Goal: Transaction & Acquisition: Purchase product/service

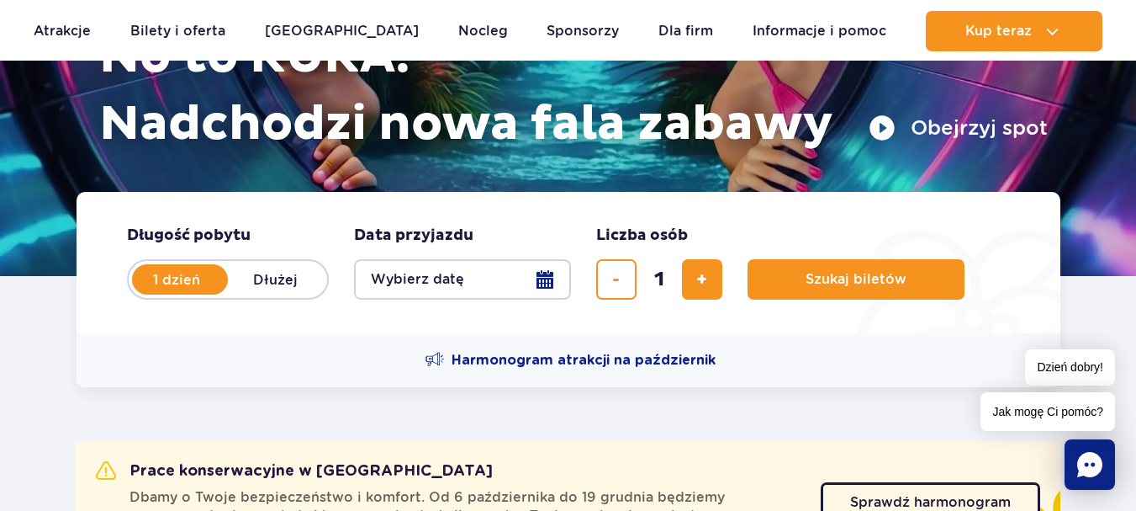
click at [523, 284] on button "Wybierz datę" at bounding box center [462, 279] width 217 height 40
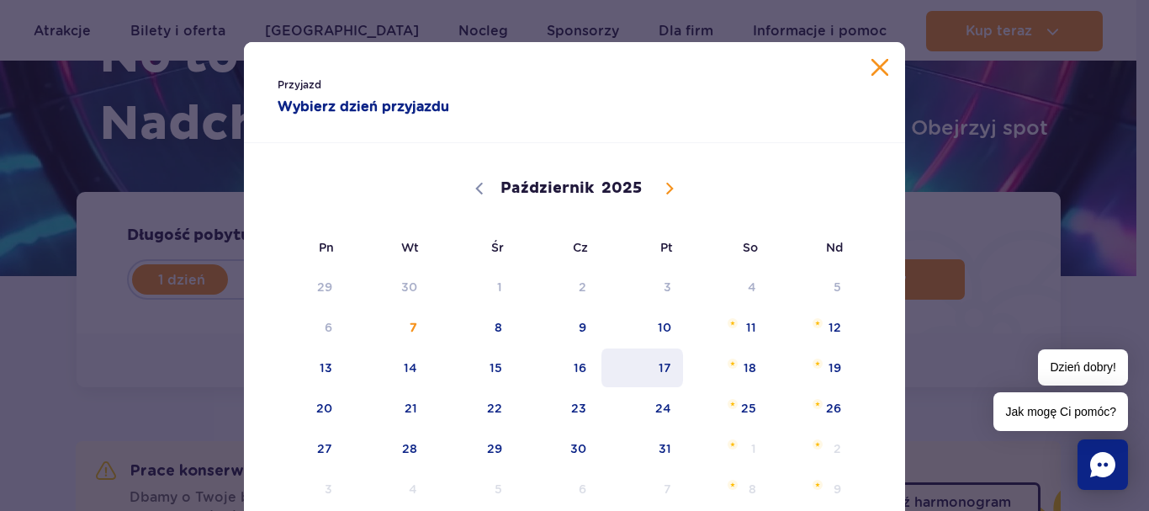
click at [671, 368] on span "17" at bounding box center [642, 367] width 85 height 39
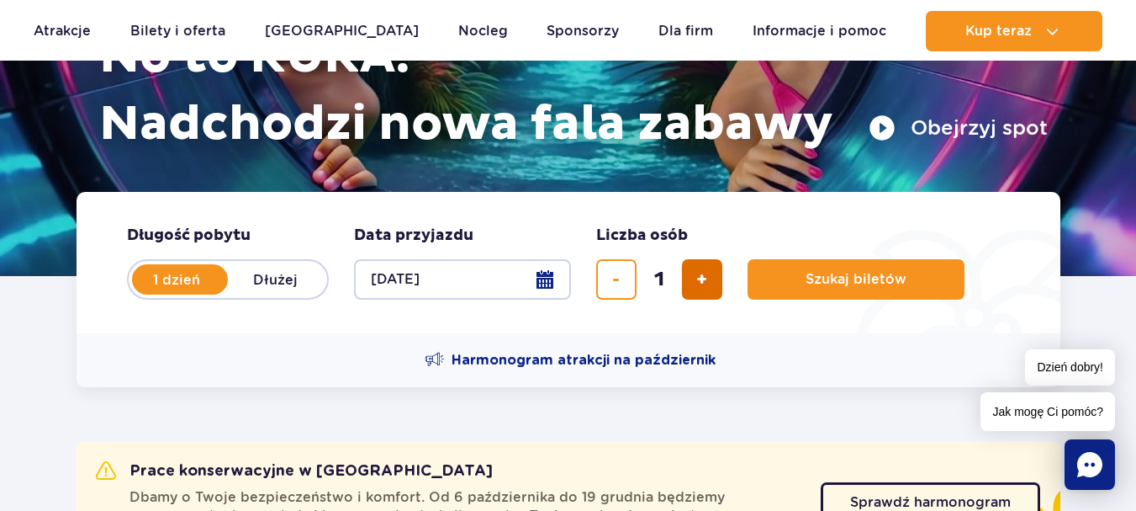
click at [701, 279] on span "dodaj bilet" at bounding box center [701, 279] width 11 height 0
click at [628, 284] on button "usuń bilet" at bounding box center [616, 279] width 40 height 40
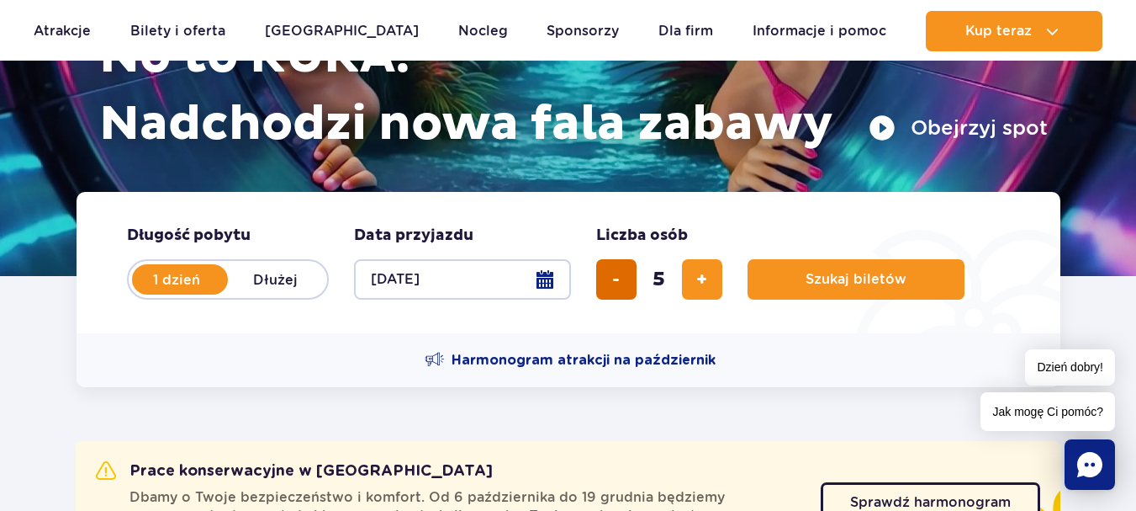
type input "4"
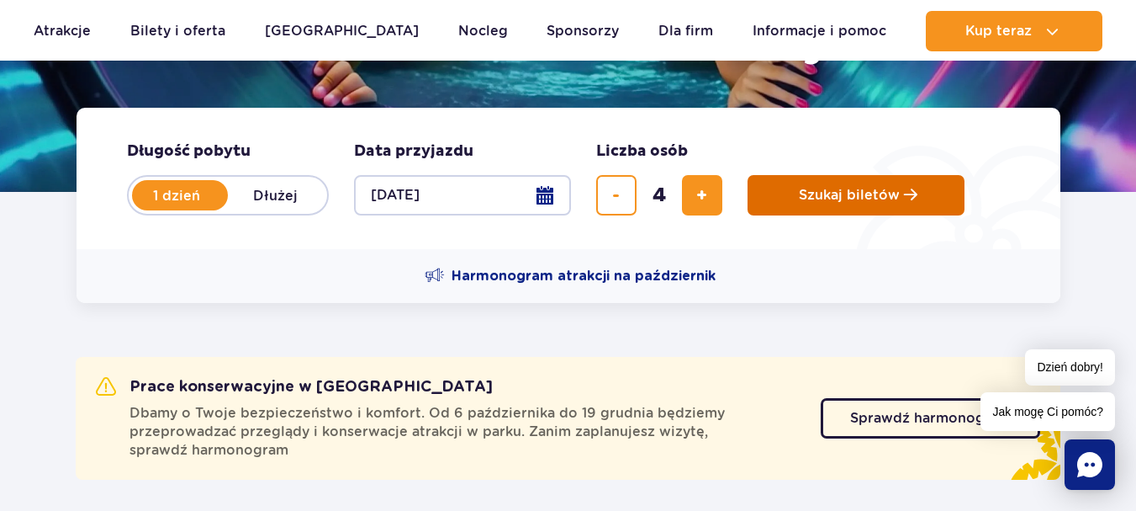
click at [812, 202] on span "Szukaj biletów" at bounding box center [849, 195] width 101 height 15
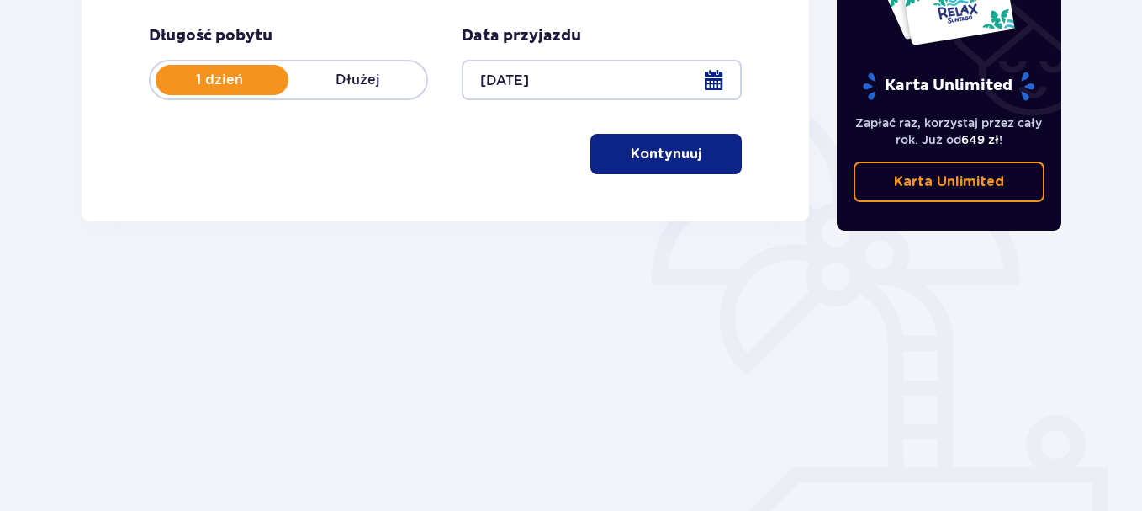
scroll to position [347, 0]
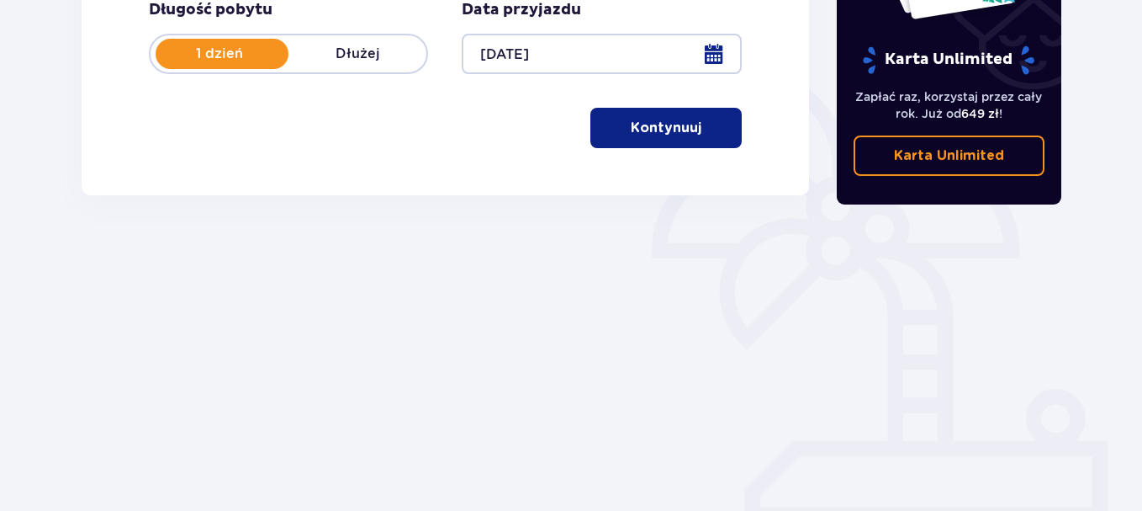
click at [682, 132] on p "Kontynuuj" at bounding box center [666, 128] width 71 height 19
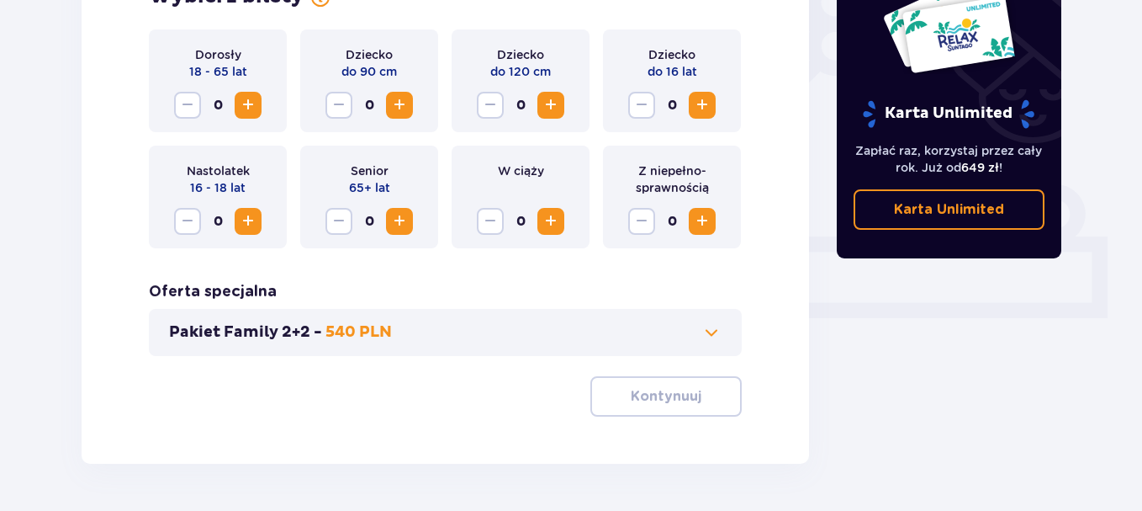
scroll to position [552, 0]
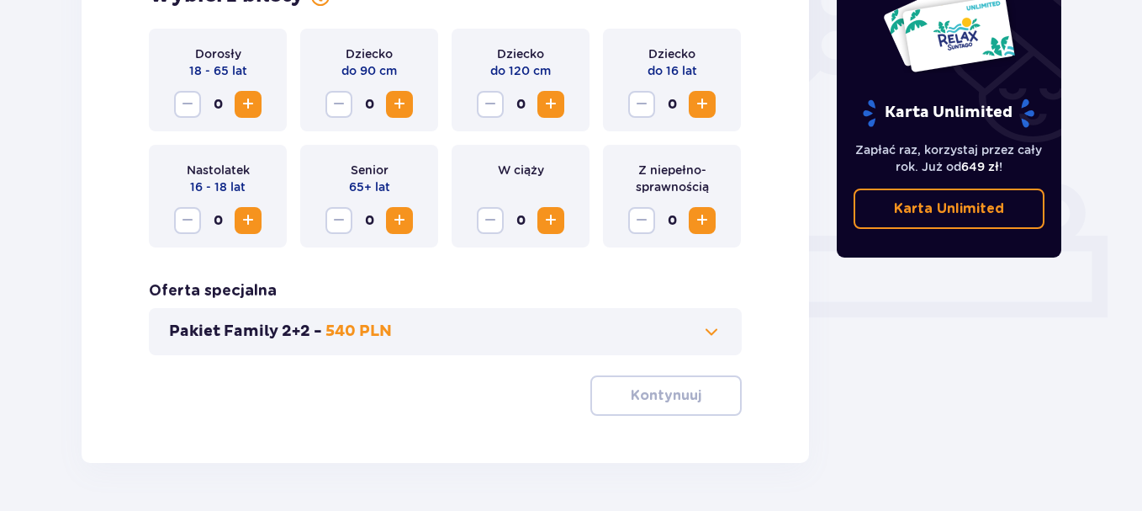
click at [252, 107] on span "Zwiększ" at bounding box center [248, 104] width 20 height 20
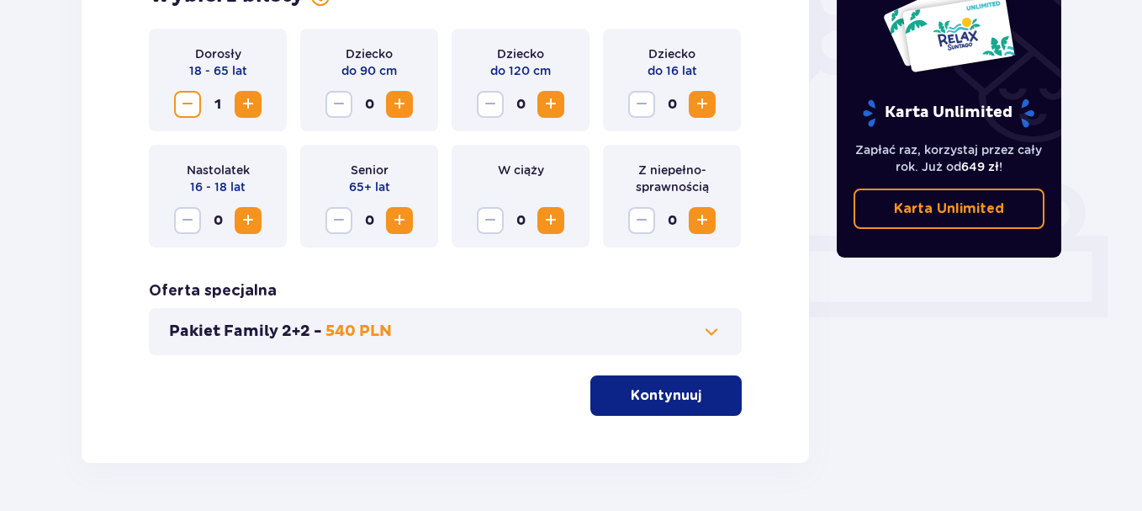
click at [248, 103] on span "Zwiększ" at bounding box center [248, 104] width 20 height 20
click at [693, 106] on span "Zwiększ" at bounding box center [702, 104] width 20 height 20
click at [695, 106] on span "Zwiększ" at bounding box center [702, 104] width 20 height 20
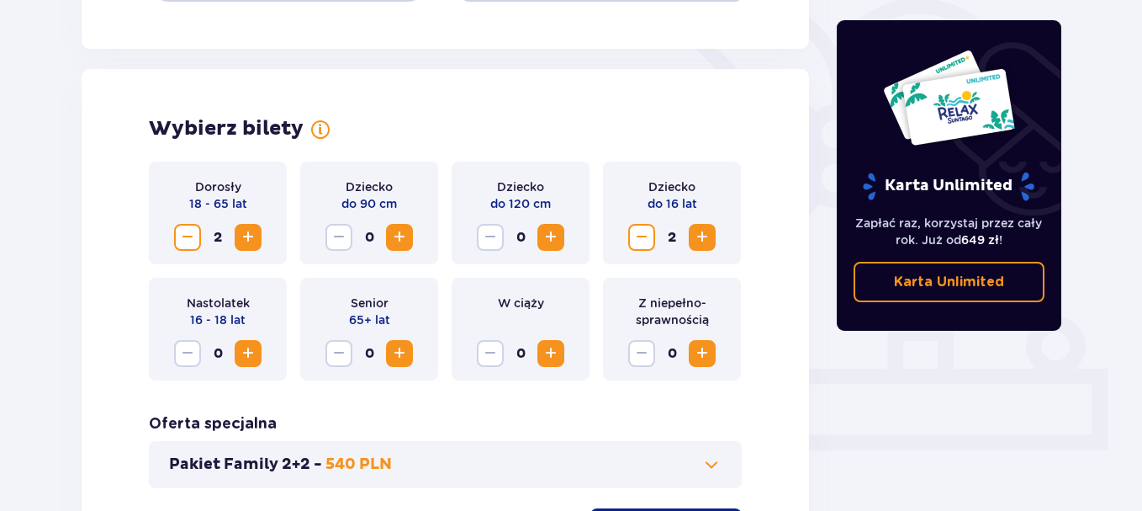
scroll to position [215, 0]
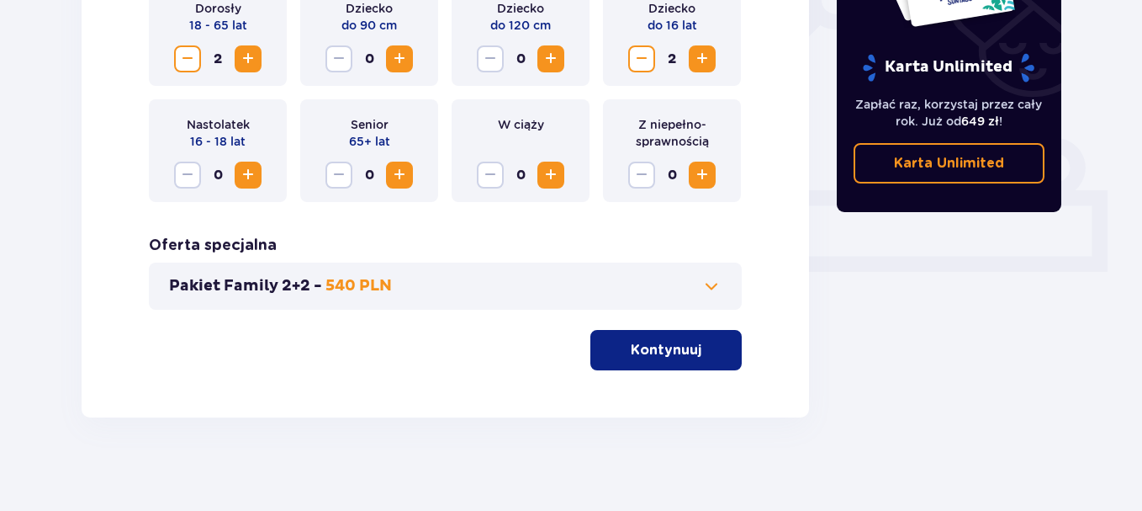
scroll to position [605, 0]
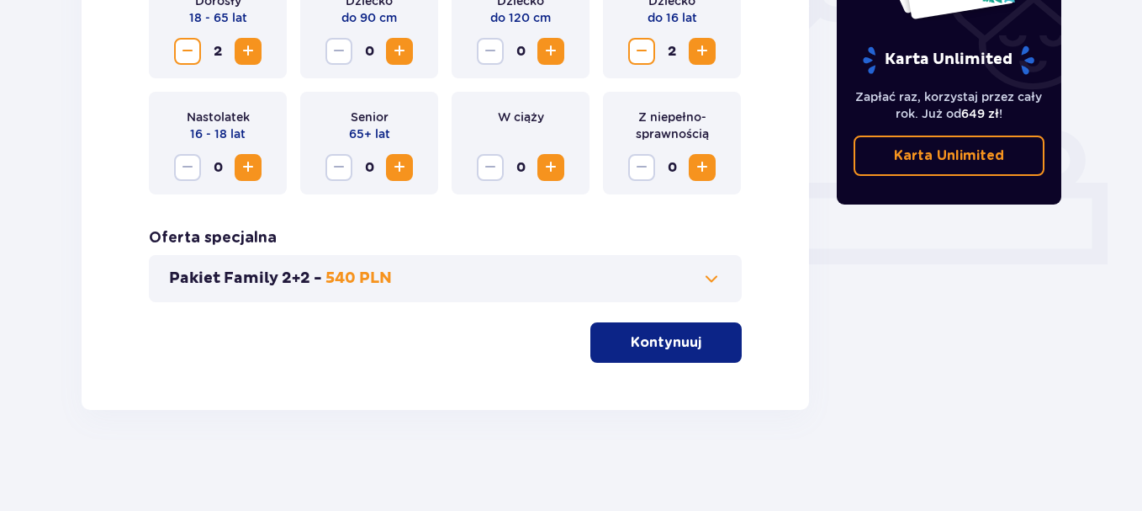
click at [653, 342] on p "Kontynuuj" at bounding box center [666, 342] width 71 height 19
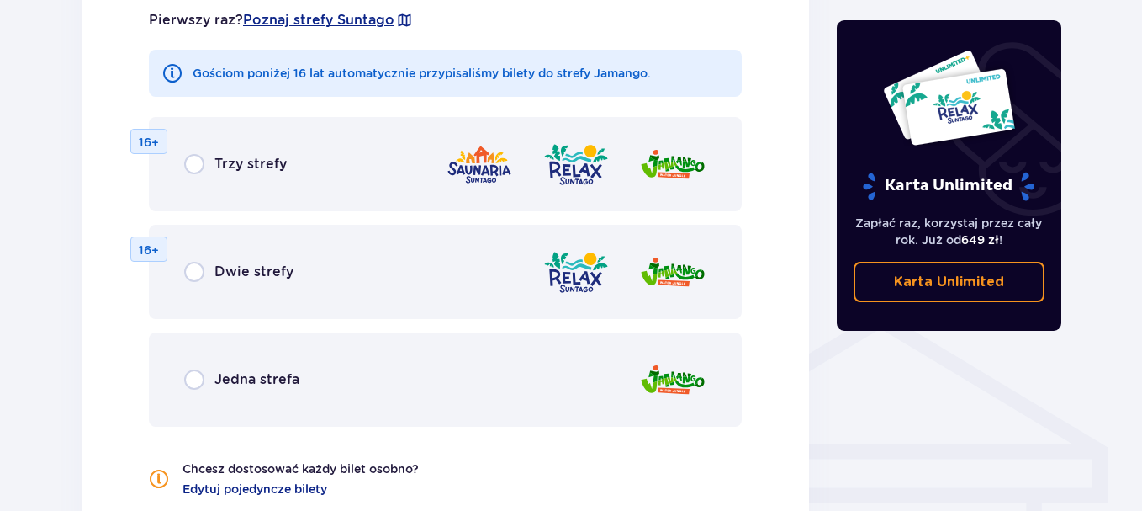
scroll to position [1018, 0]
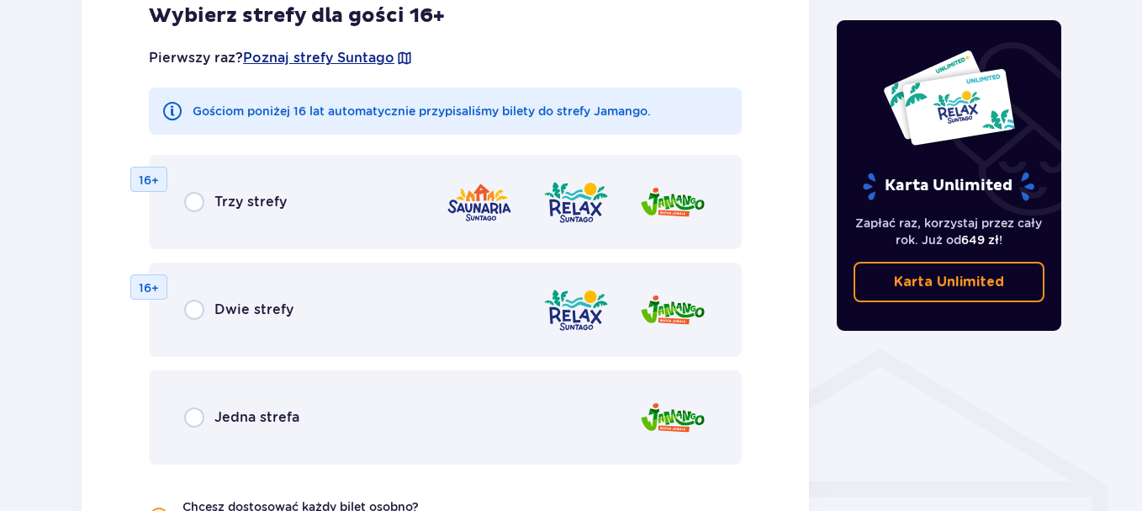
click at [267, 199] on span "Trzy strefy" at bounding box center [250, 202] width 72 height 19
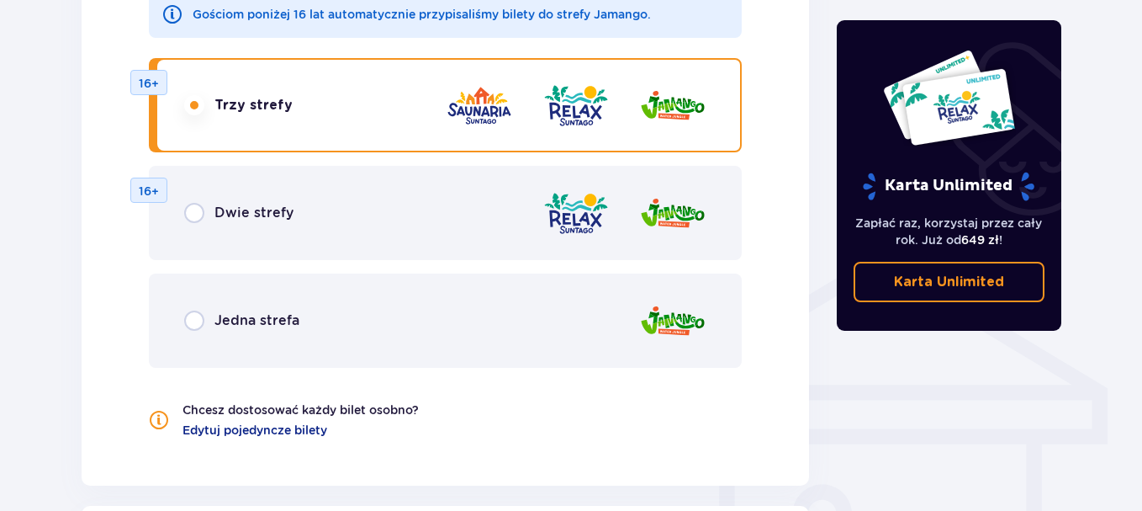
scroll to position [1075, 0]
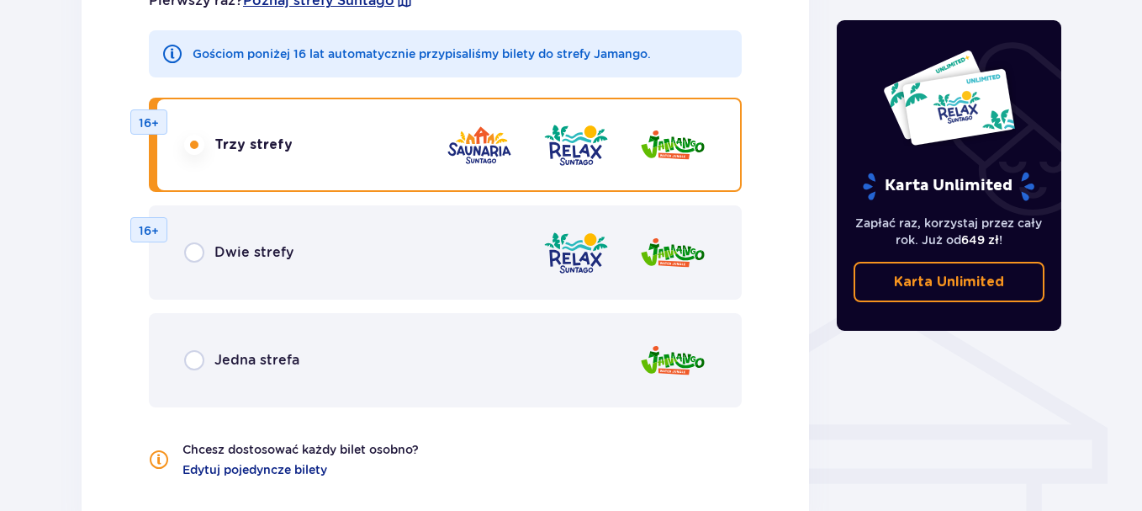
click at [248, 346] on div "Jedna strefa" at bounding box center [445, 360] width 593 height 94
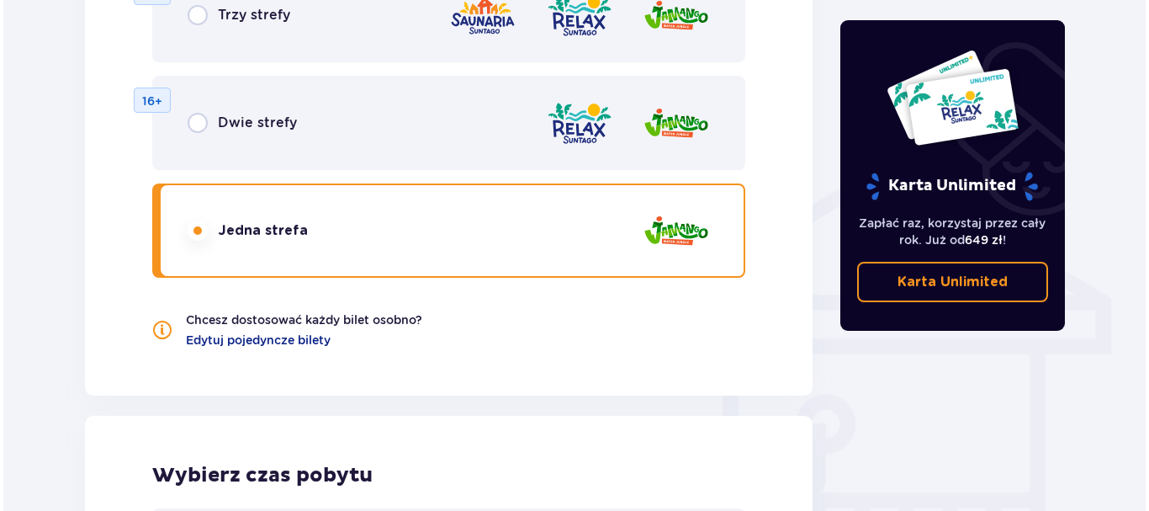
scroll to position [991, 0]
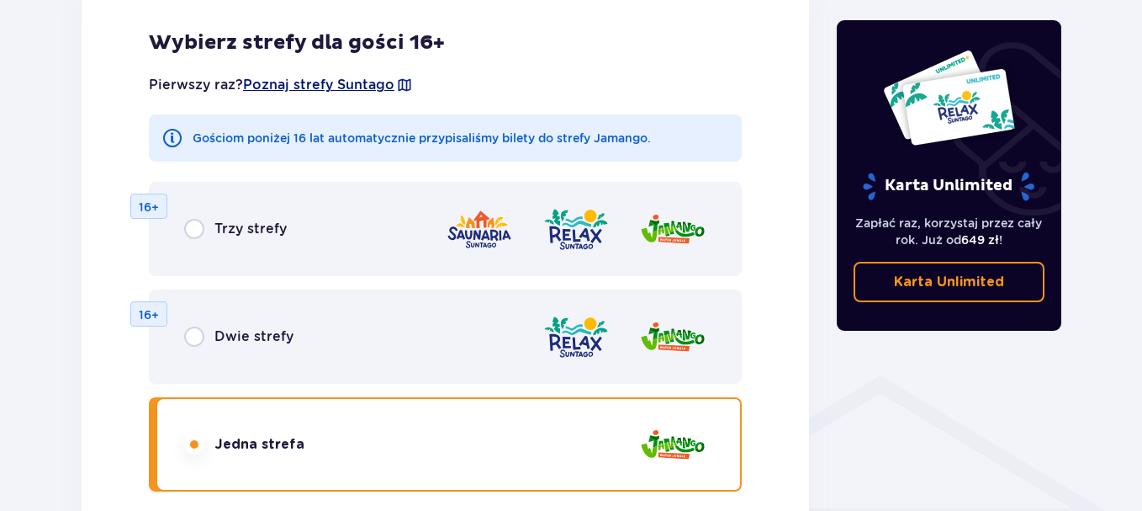
click at [363, 84] on span "Poznaj strefy Suntago" at bounding box center [318, 85] width 151 height 19
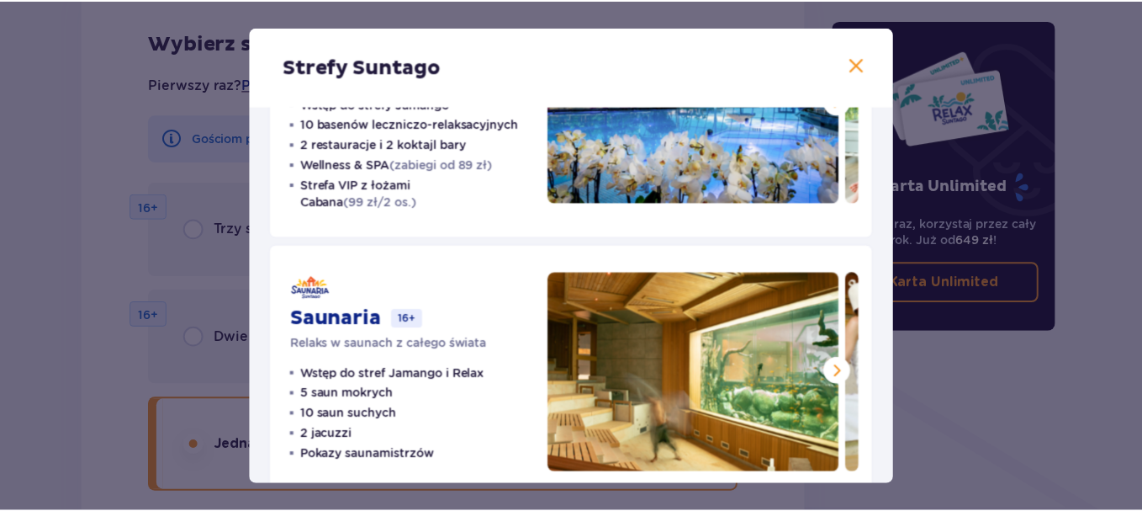
scroll to position [457, 0]
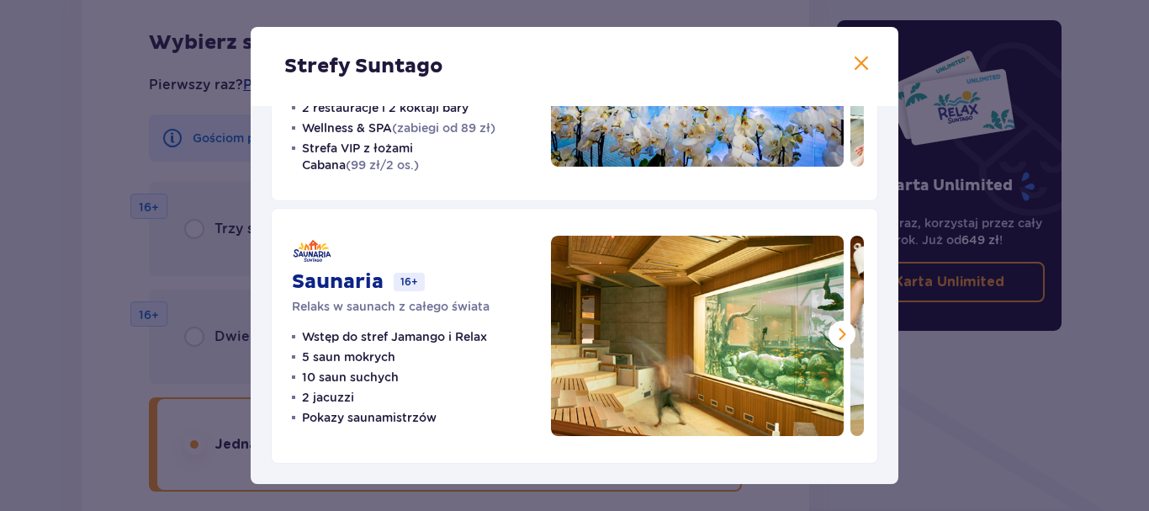
click at [857, 59] on span at bounding box center [861, 64] width 20 height 20
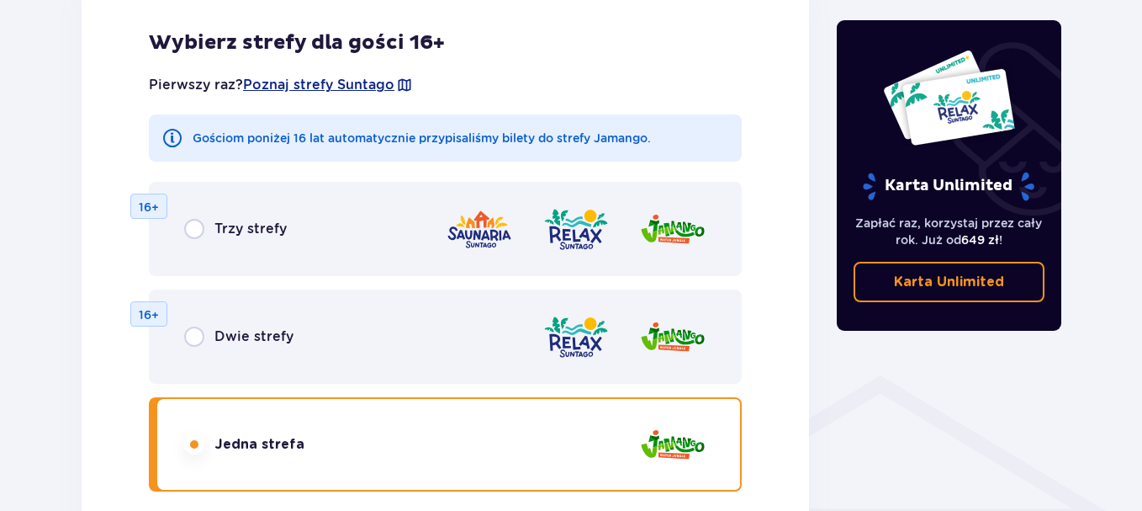
click at [293, 222] on div "Trzy strefy 16+" at bounding box center [445, 229] width 593 height 94
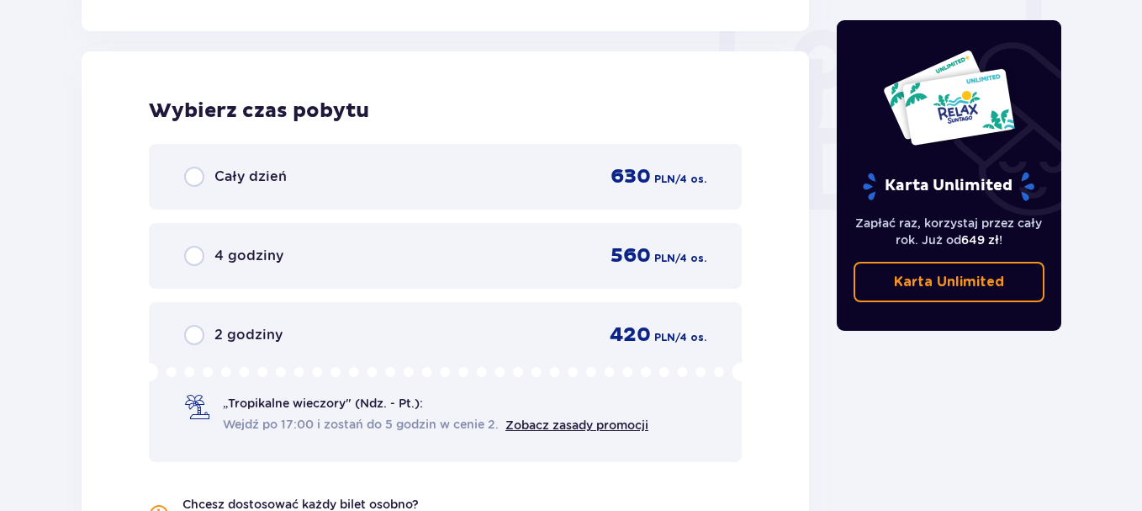
scroll to position [1580, 0]
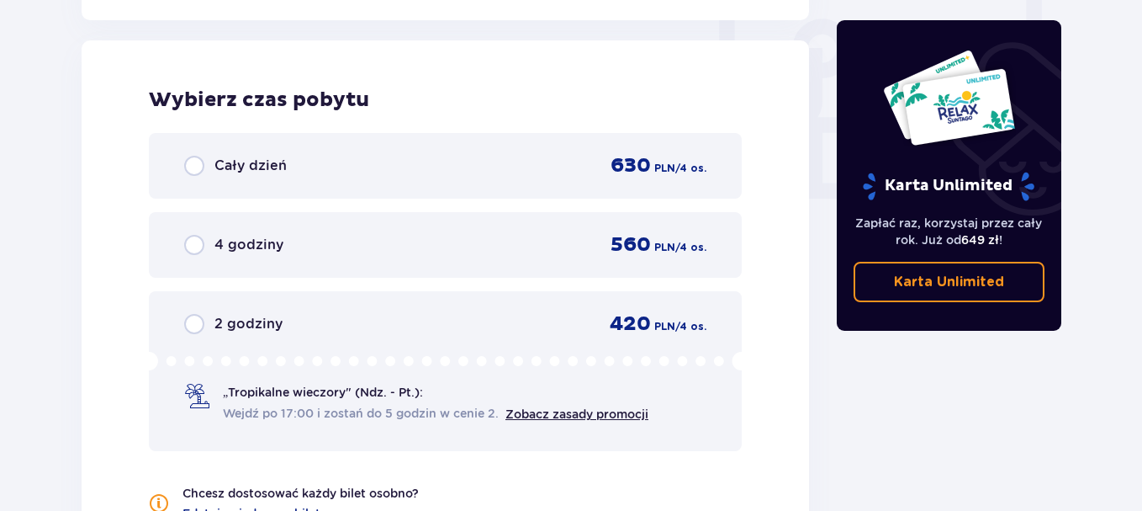
click at [351, 163] on div "Cały dzień 630 PLN / 4 os." at bounding box center [445, 165] width 522 height 25
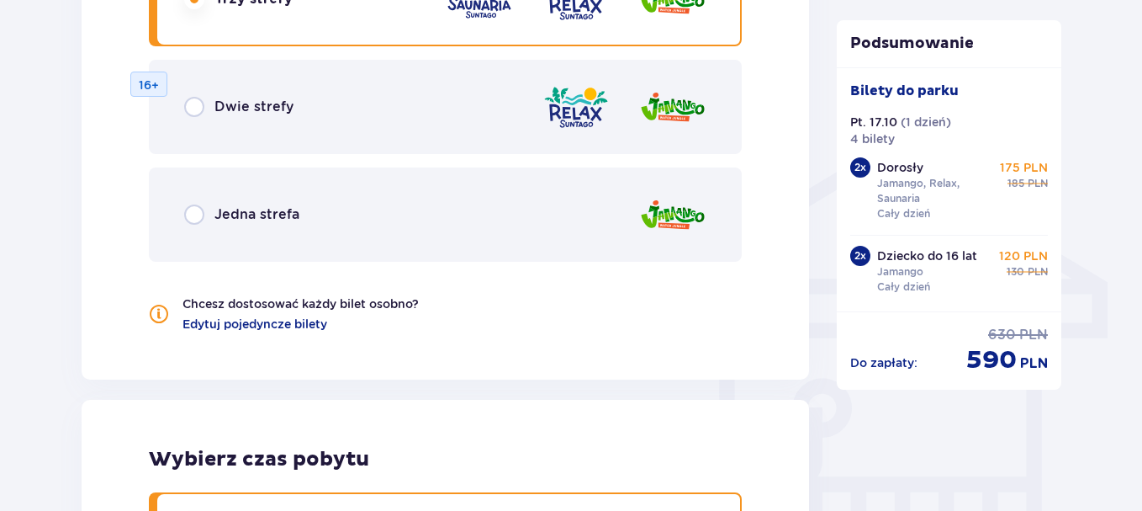
scroll to position [1052, 0]
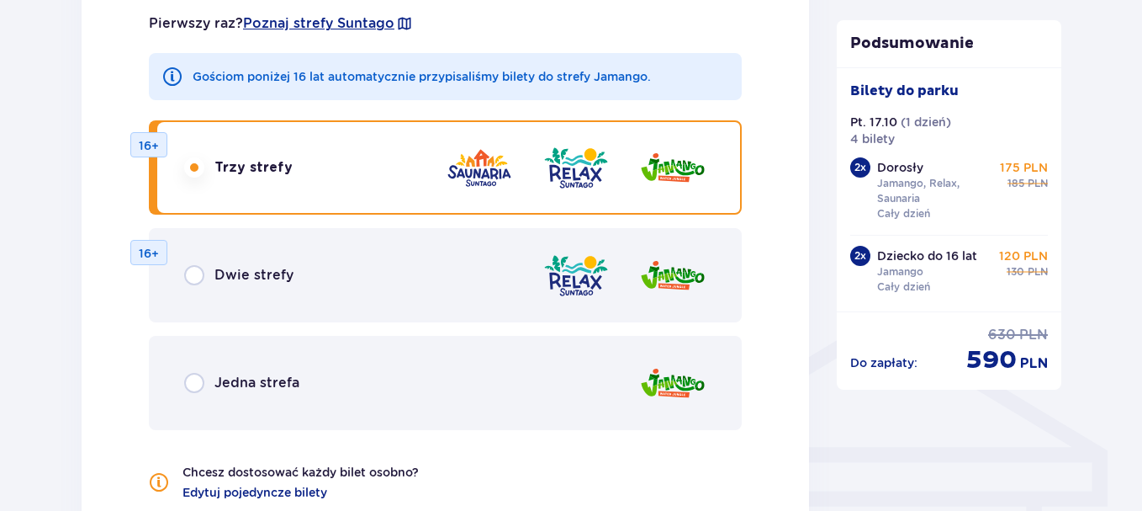
click at [229, 269] on span "Dwie strefy" at bounding box center [253, 275] width 79 height 19
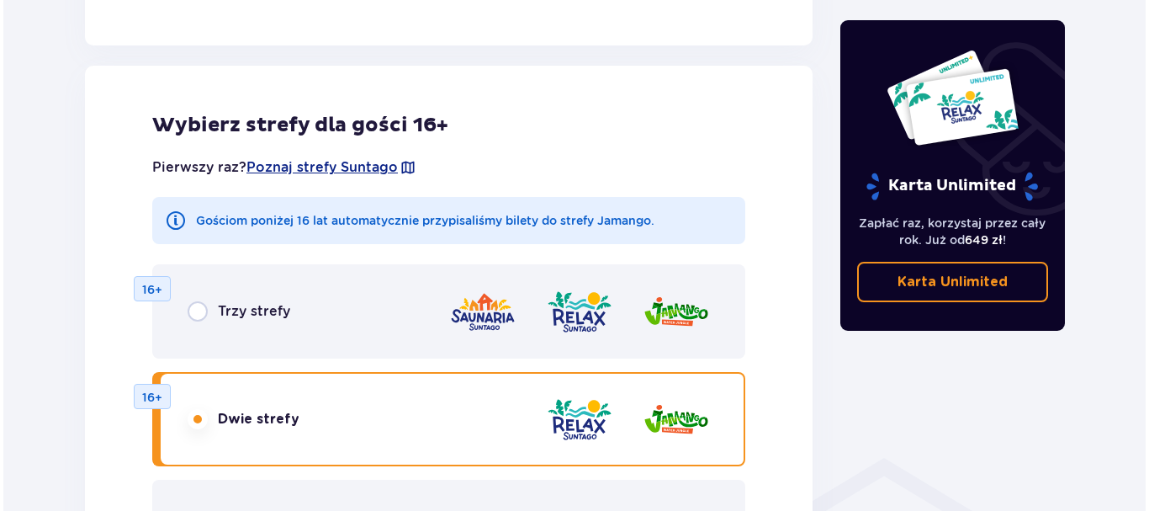
scroll to position [925, 0]
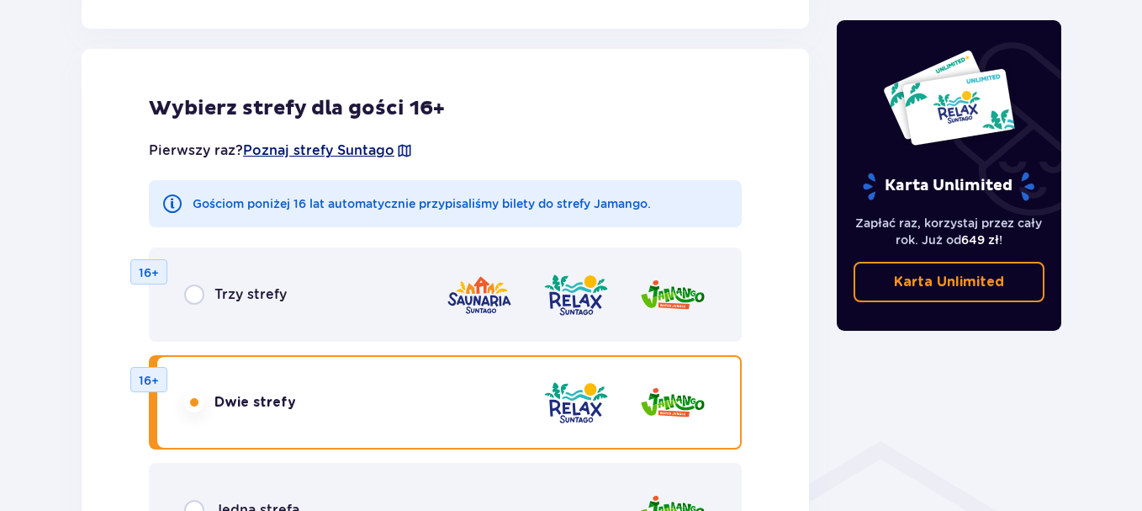
click at [360, 144] on span "Poznaj strefy Suntago" at bounding box center [318, 150] width 151 height 19
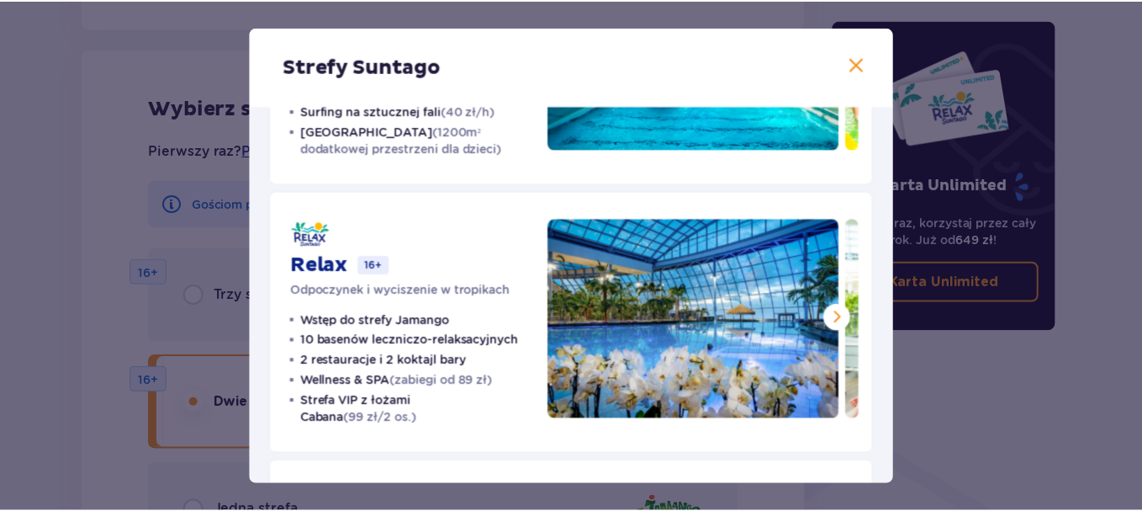
scroll to position [289, 0]
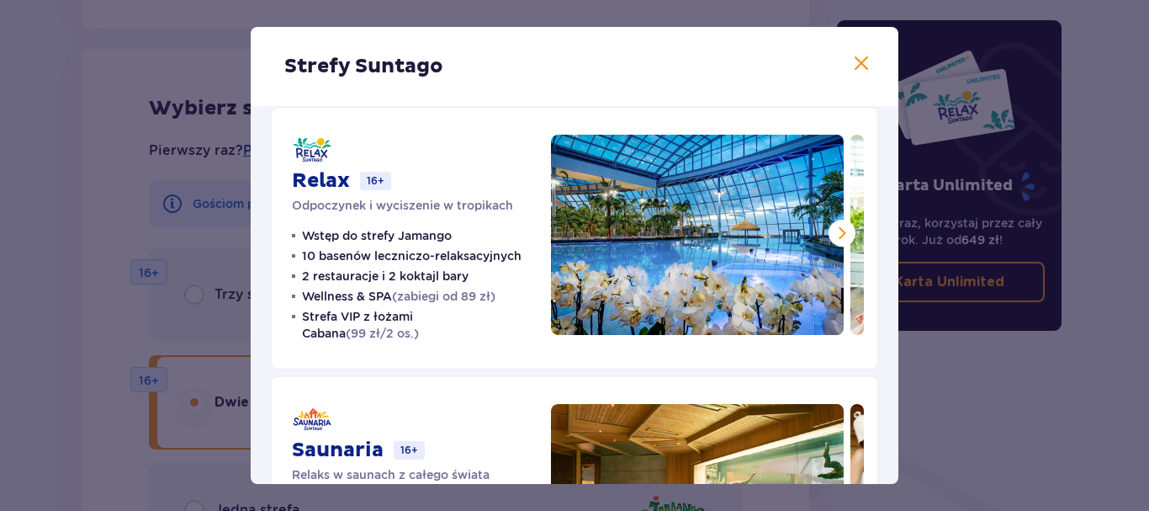
click at [857, 59] on span at bounding box center [861, 64] width 20 height 20
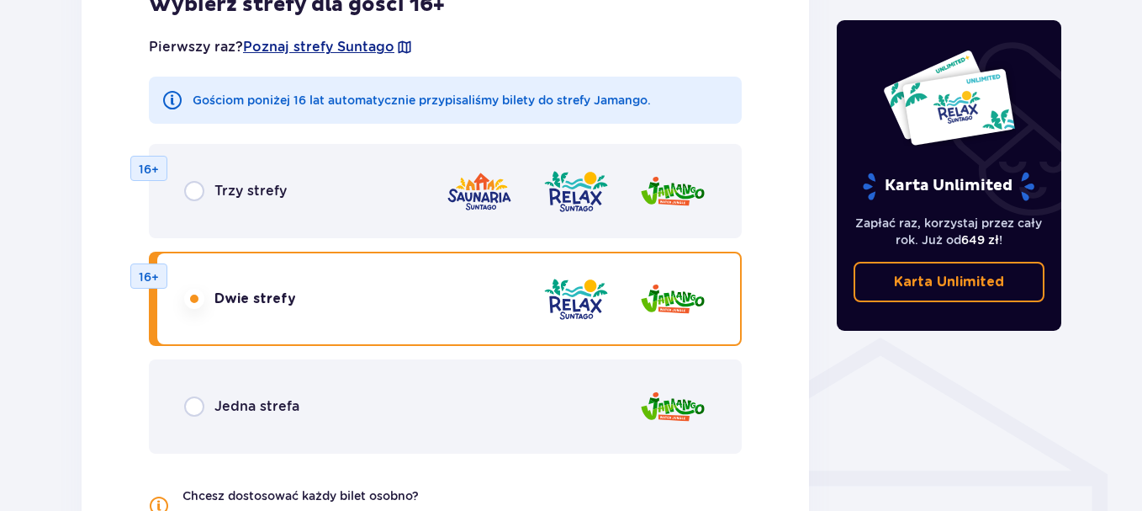
scroll to position [1178, 0]
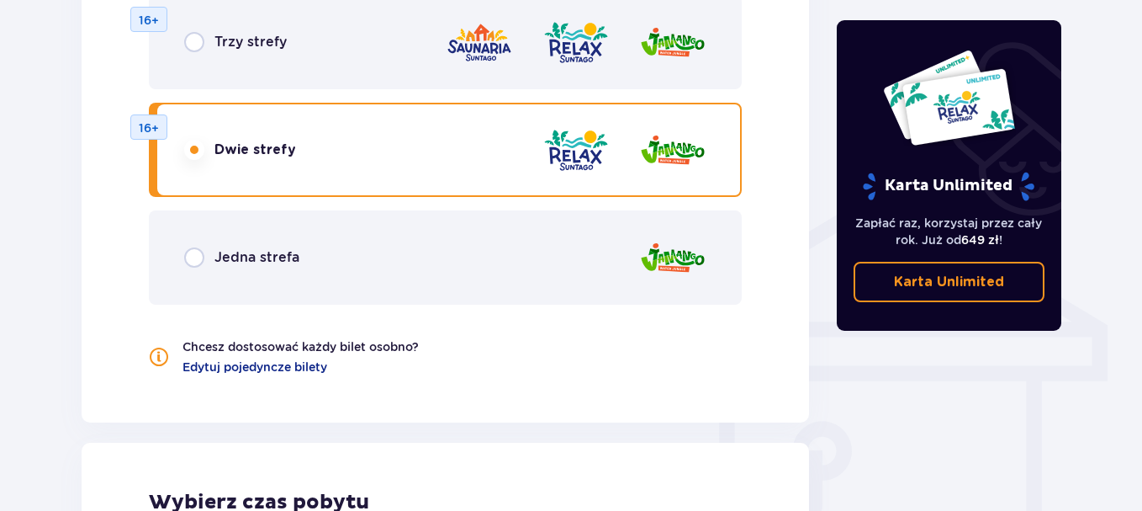
click at [278, 257] on span "Jedna strefa" at bounding box center [256, 257] width 85 height 19
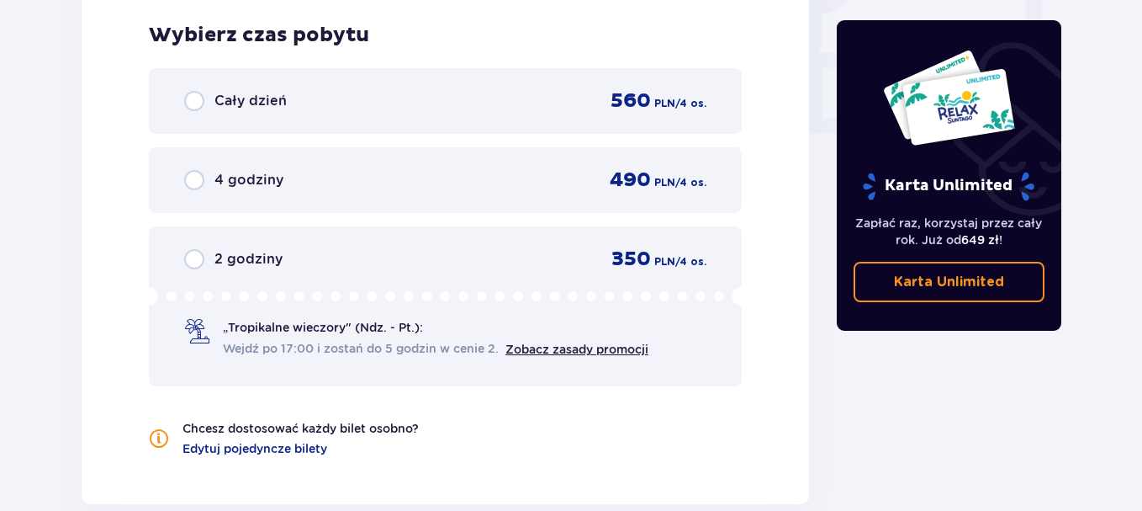
scroll to position [1631, 0]
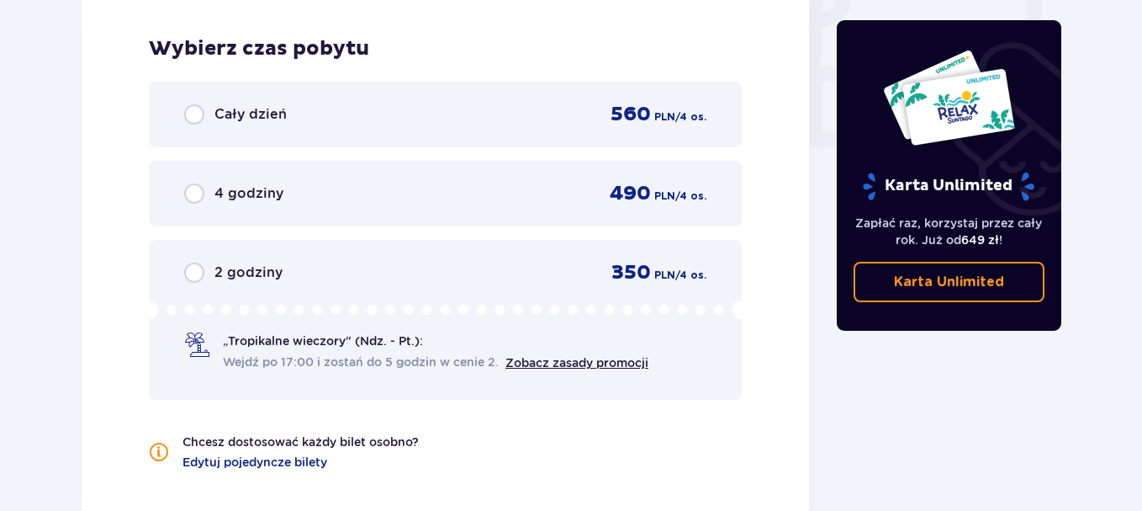
click at [312, 112] on div "Cały dzień 560 PLN / 4 os." at bounding box center [445, 114] width 522 height 25
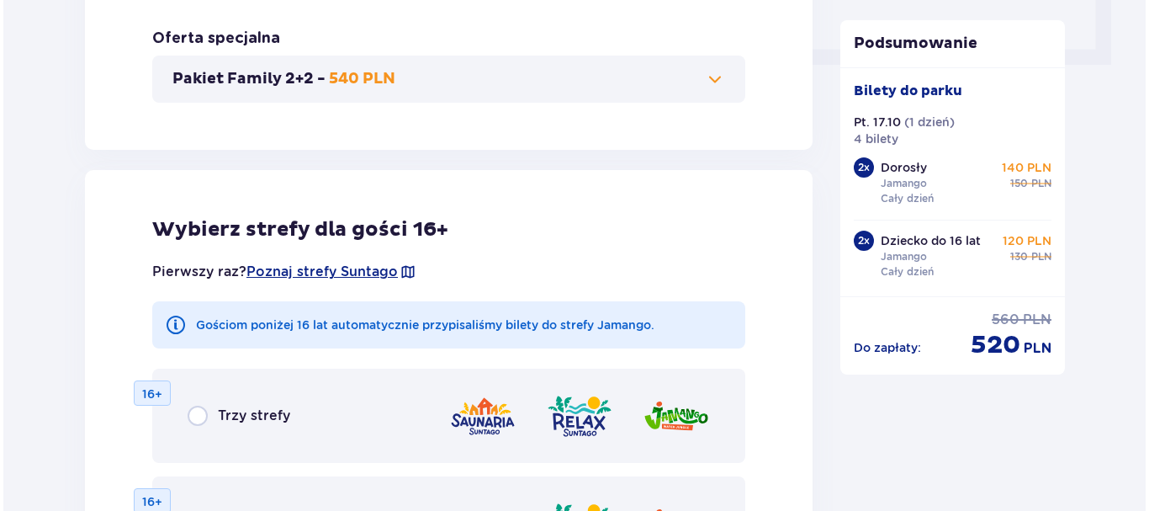
scroll to position [800, 0]
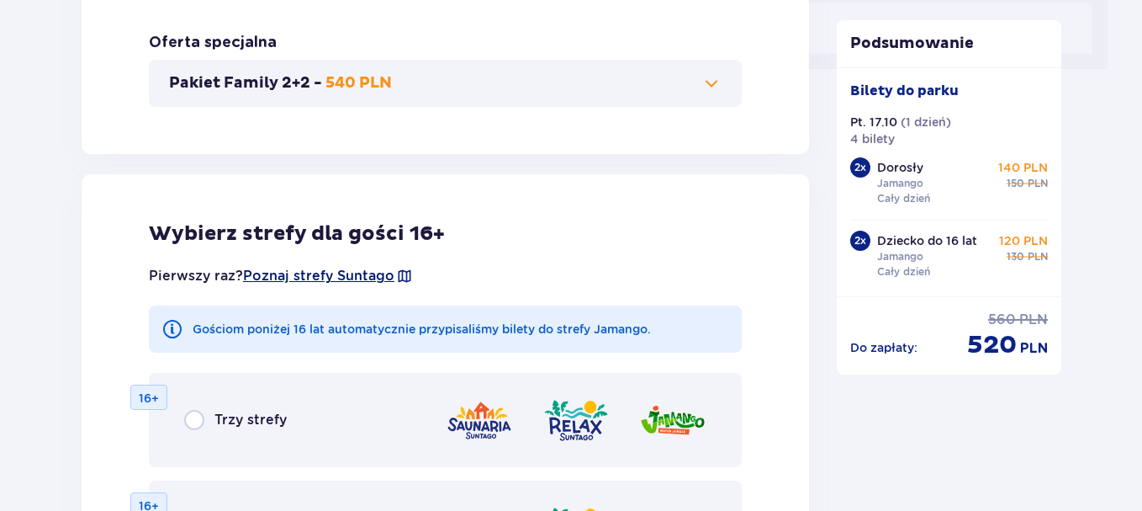
click at [357, 268] on span "Poznaj strefy Suntago" at bounding box center [318, 276] width 151 height 19
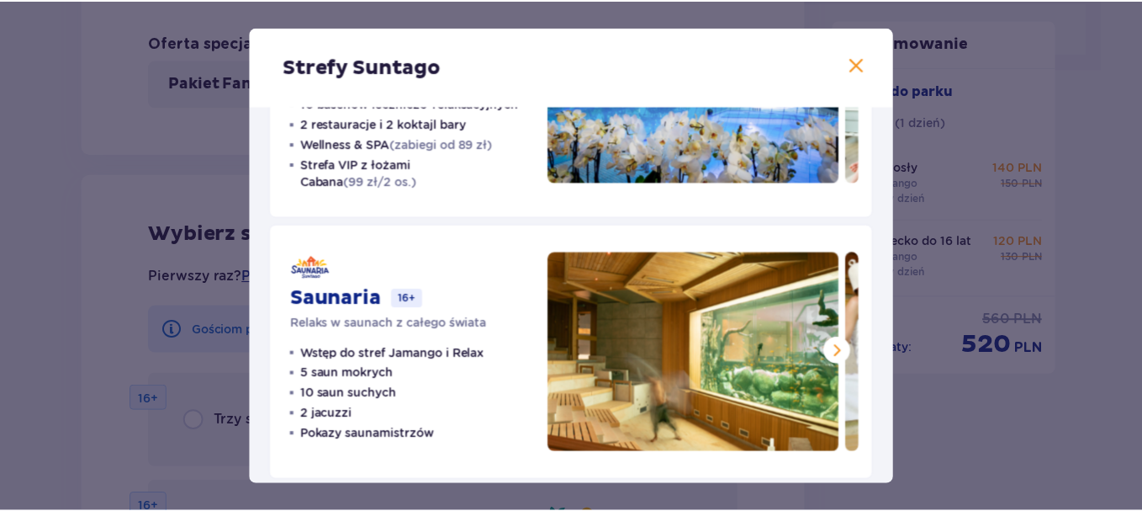
scroll to position [457, 0]
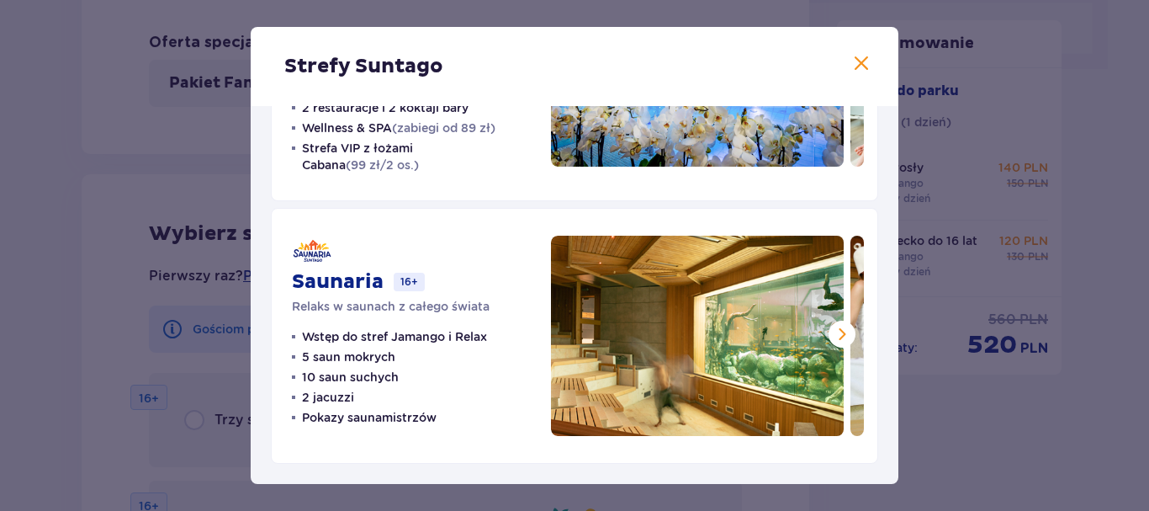
click at [855, 59] on span at bounding box center [861, 64] width 20 height 20
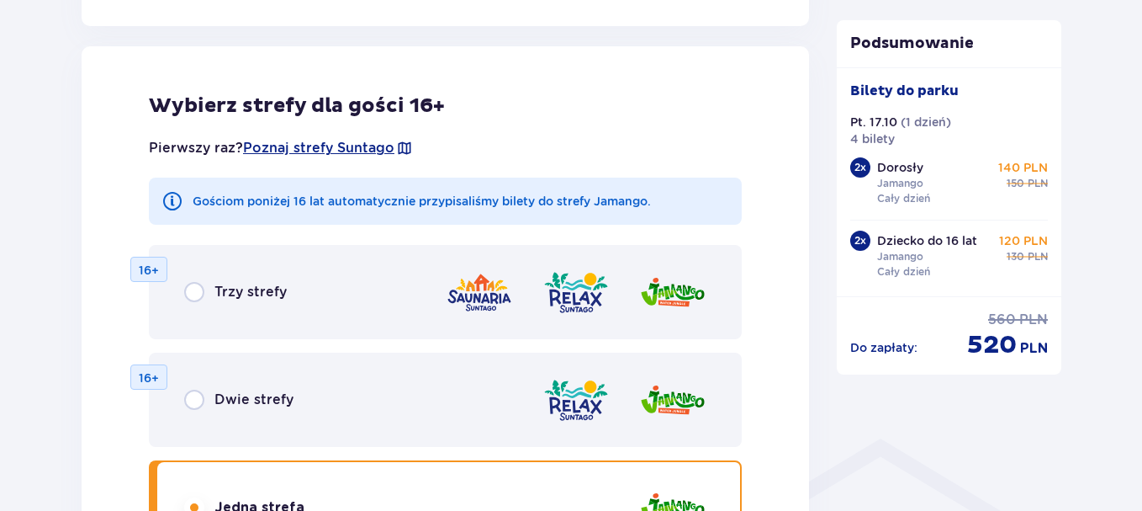
scroll to position [1136, 0]
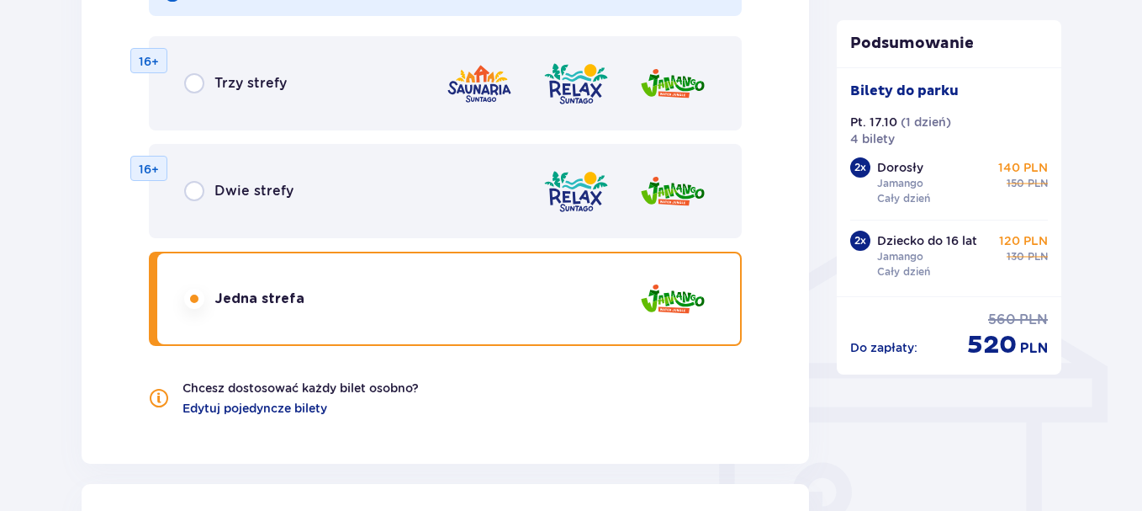
click at [274, 185] on span "Dwie strefy" at bounding box center [253, 191] width 79 height 19
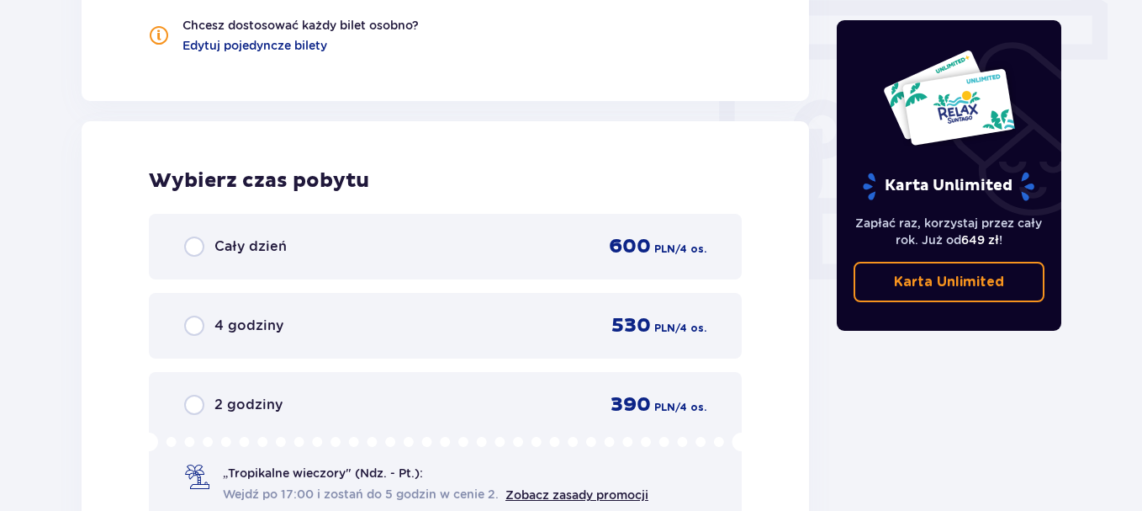
scroll to position [1580, 0]
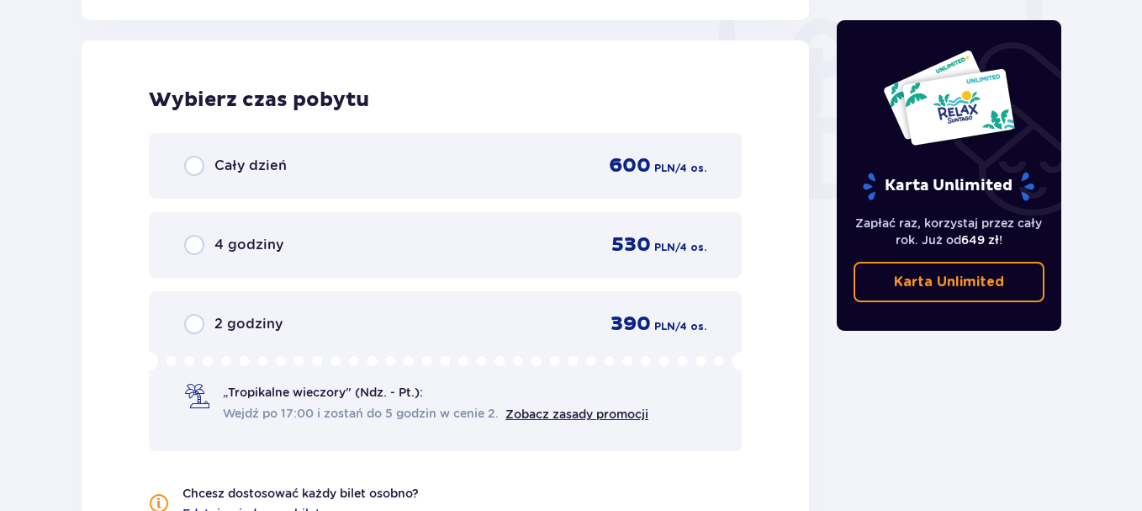
click at [307, 159] on div "Cały dzień 600 PLN / 4 os." at bounding box center [445, 165] width 522 height 25
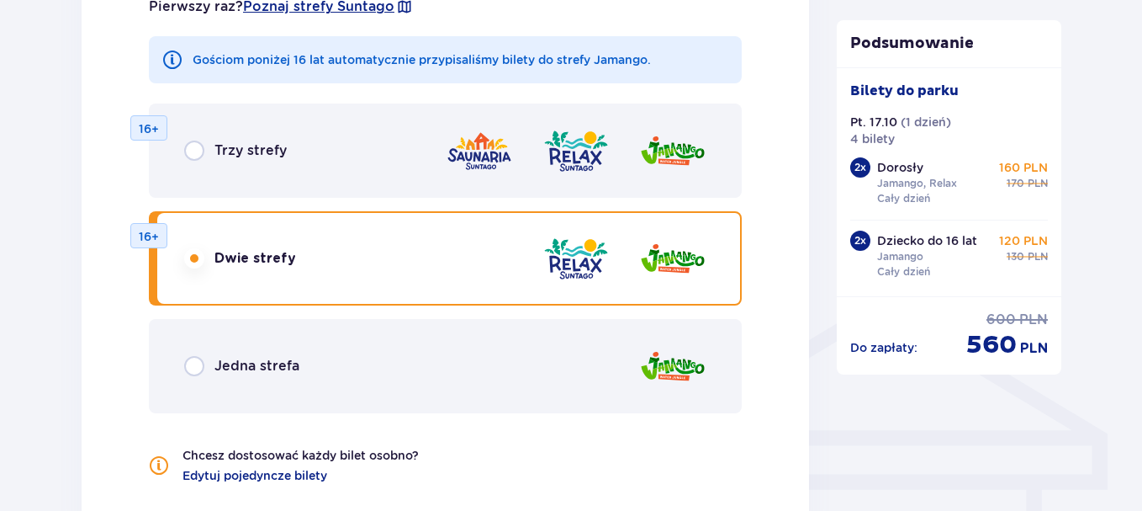
scroll to position [1052, 0]
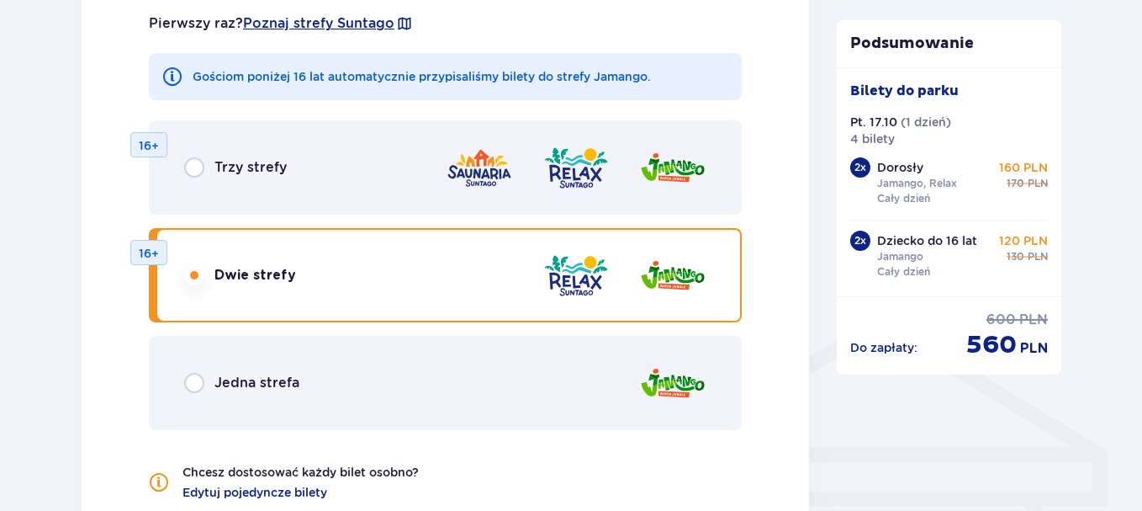
click at [289, 381] on span "Jedna strefa" at bounding box center [256, 382] width 85 height 19
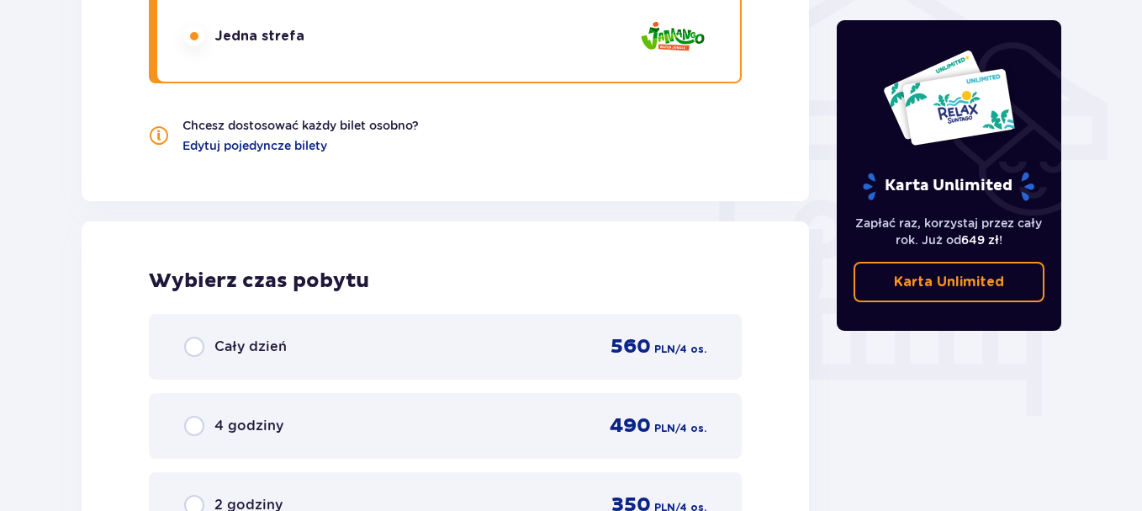
scroll to position [1580, 0]
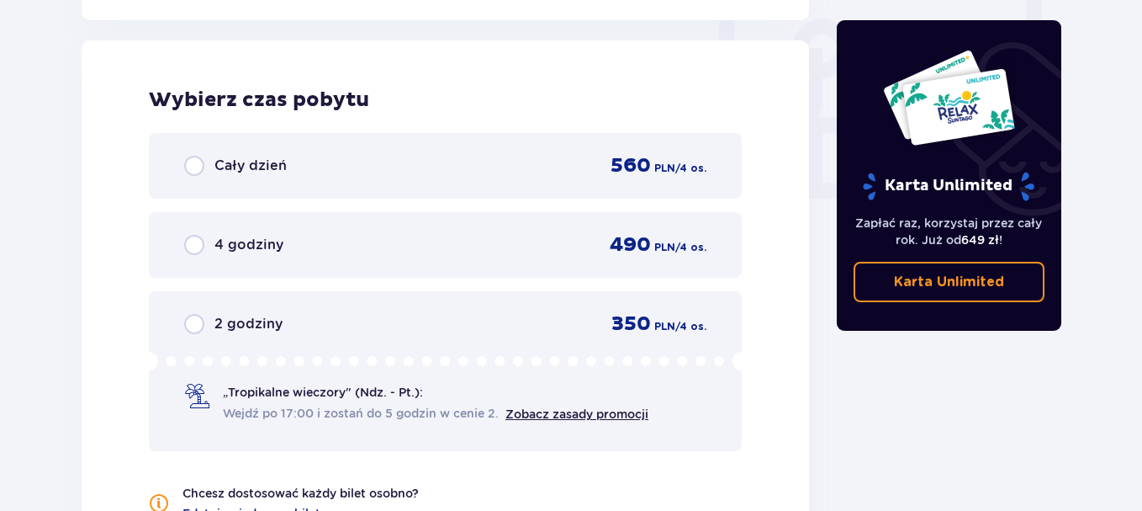
click at [335, 177] on div "Cały dzień 560 PLN / 4 os." at bounding box center [445, 165] width 522 height 25
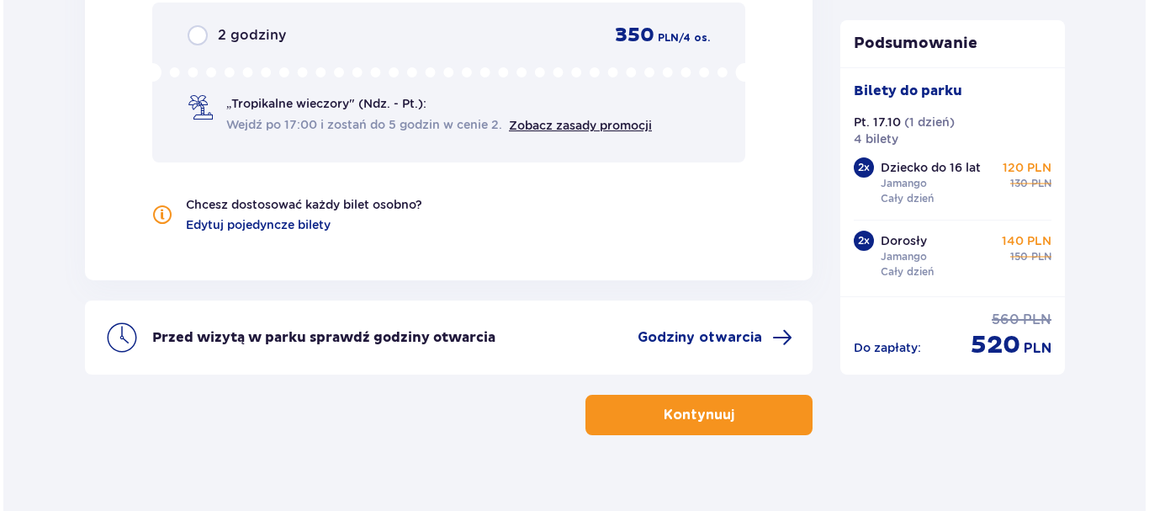
scroll to position [1893, 0]
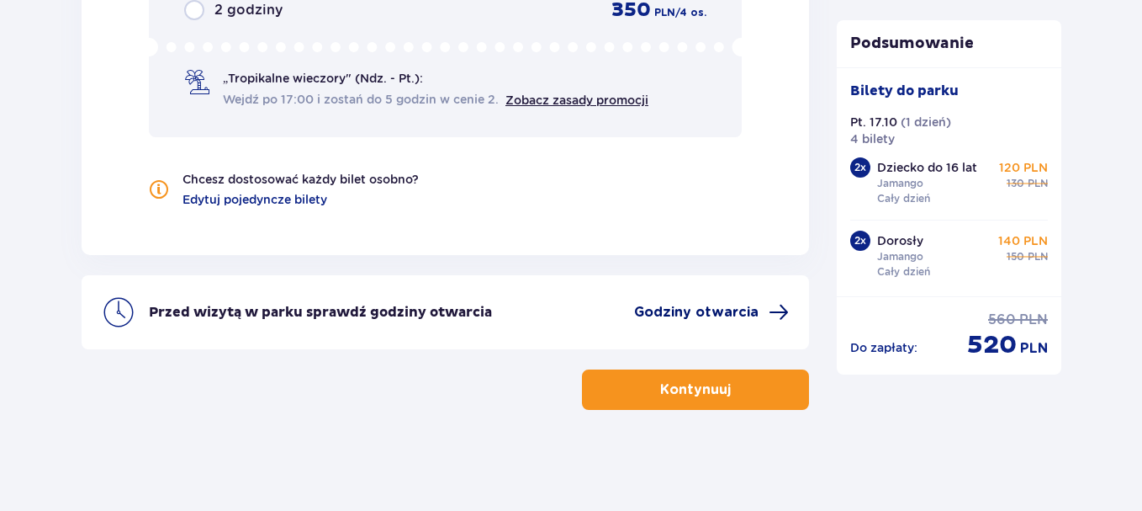
click at [757, 321] on span "Godziny otwarcia" at bounding box center [696, 312] width 124 height 19
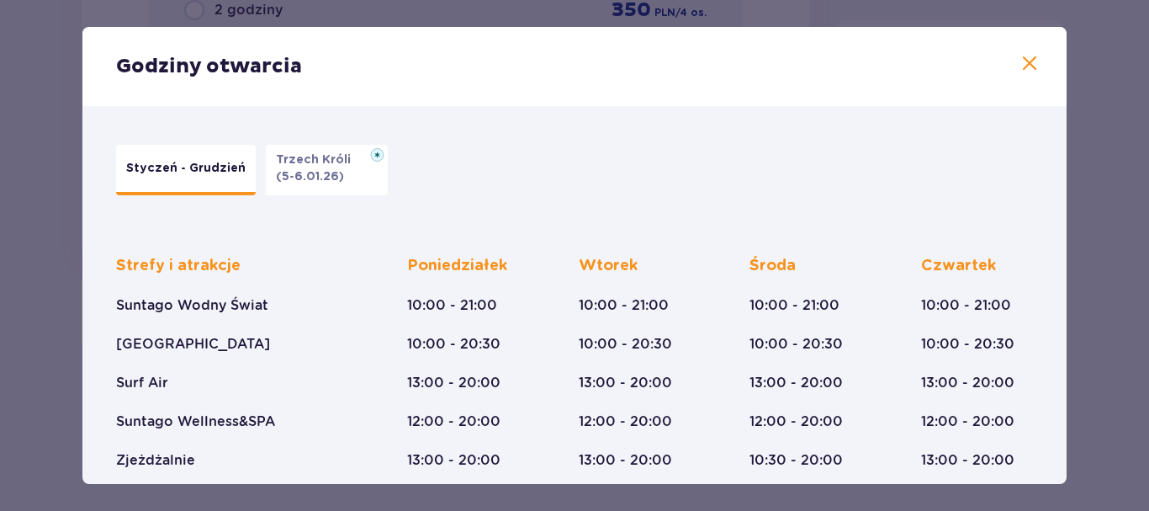
click at [1028, 60] on span at bounding box center [1029, 64] width 20 height 20
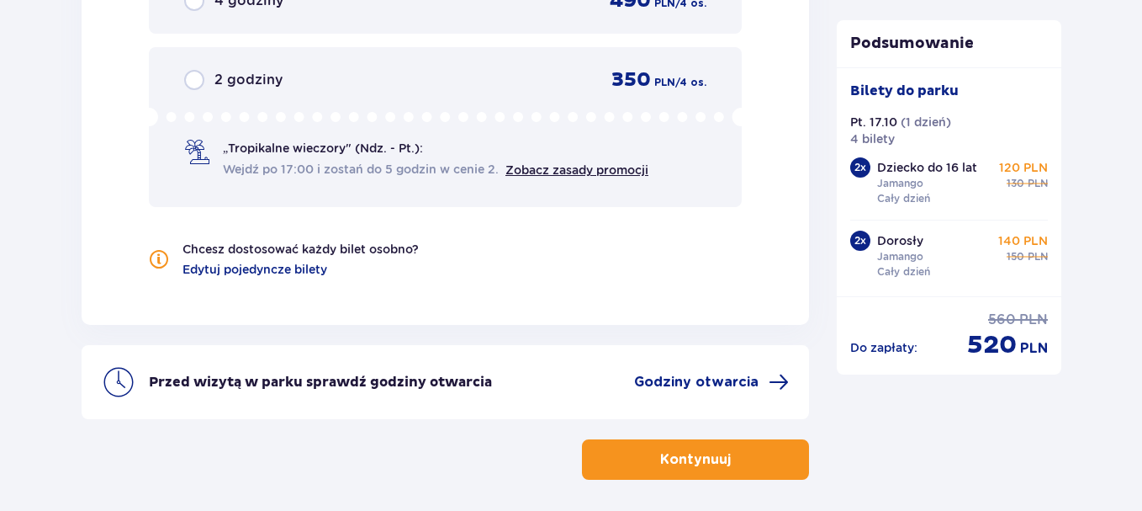
scroll to position [1893, 0]
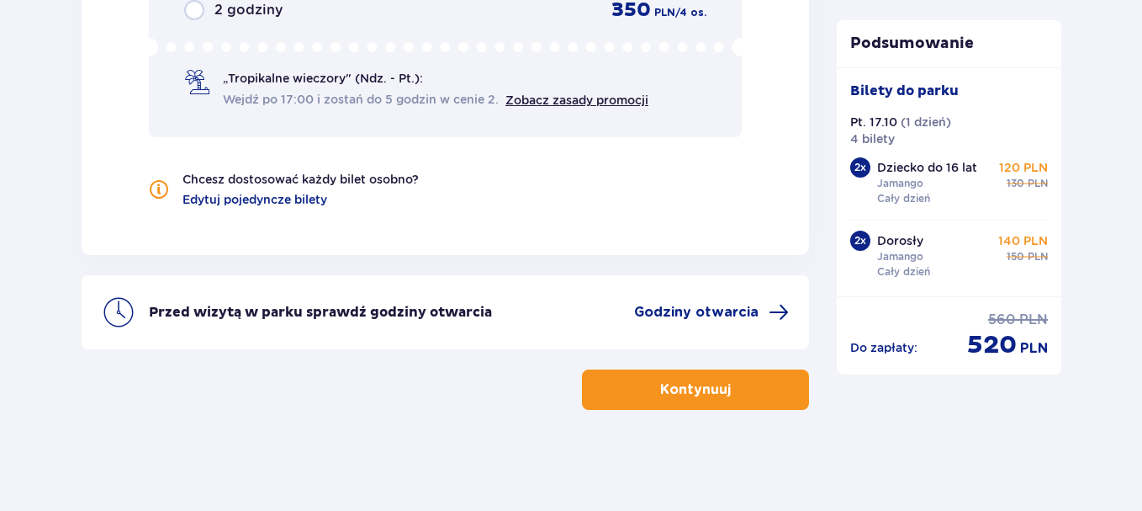
click at [736, 384] on span "button" at bounding box center [734, 389] width 20 height 20
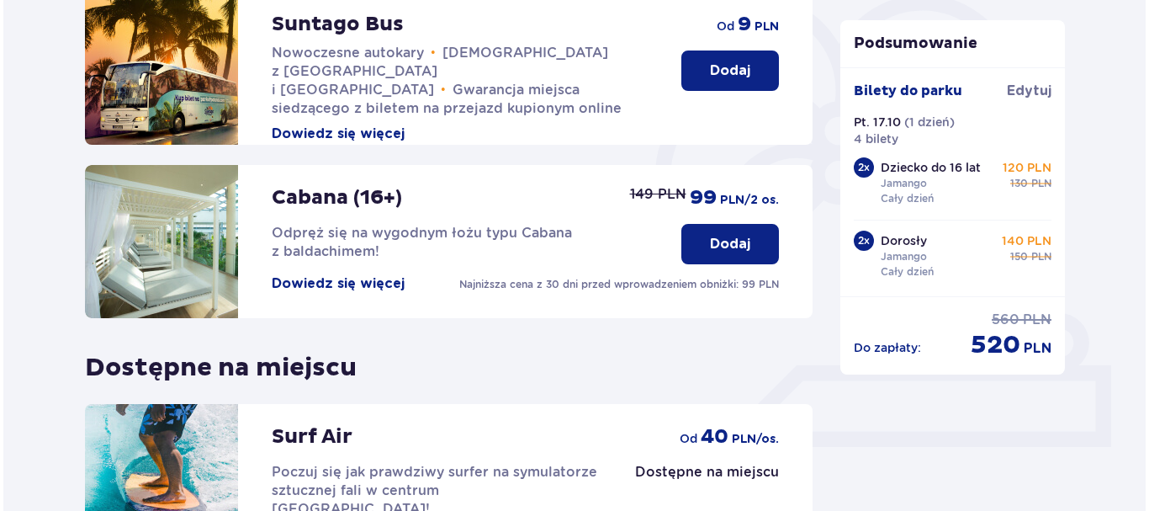
scroll to position [421, 0]
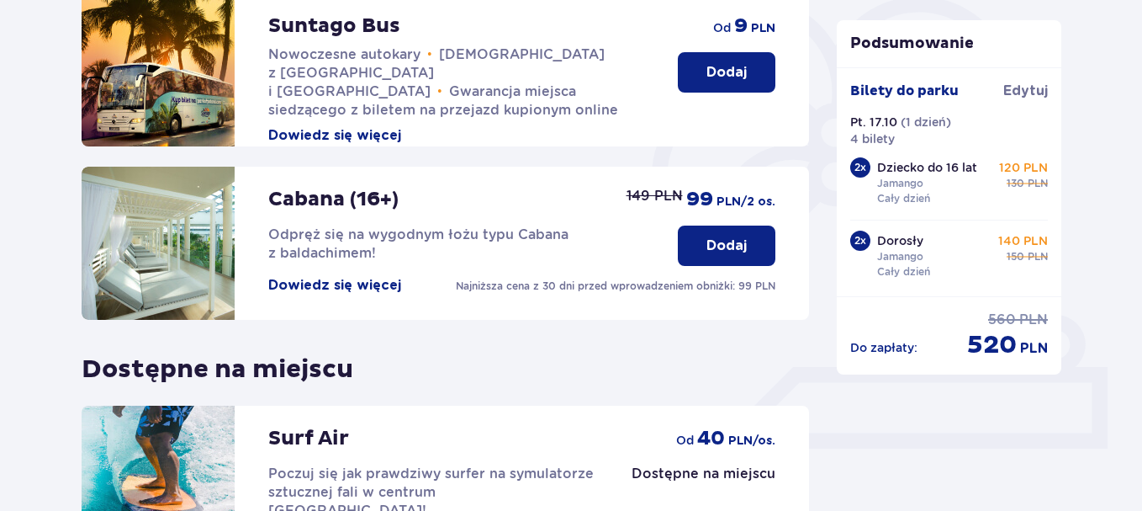
click at [312, 282] on button "Dowiedz się więcej" at bounding box center [334, 285] width 133 height 19
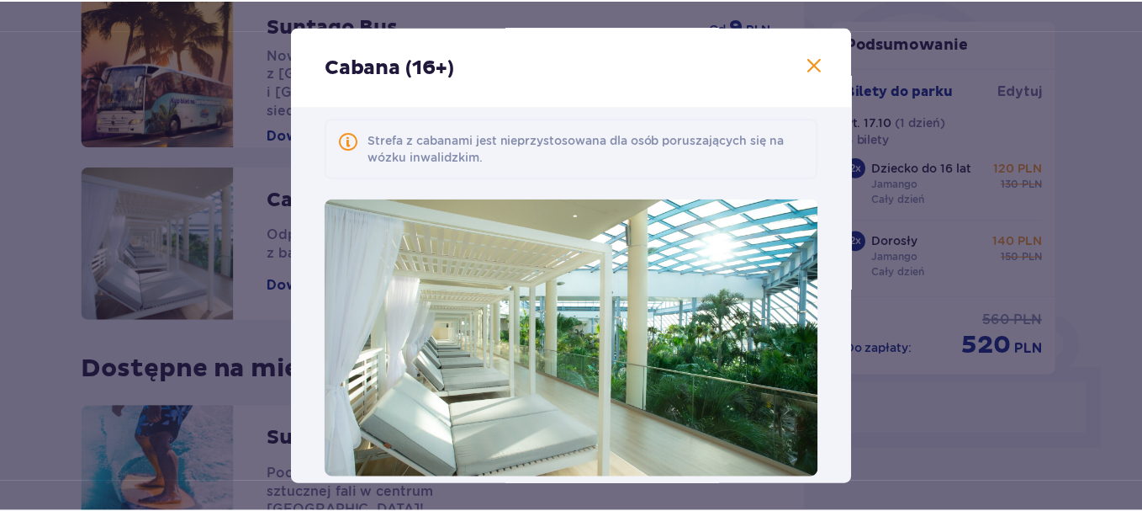
scroll to position [192, 0]
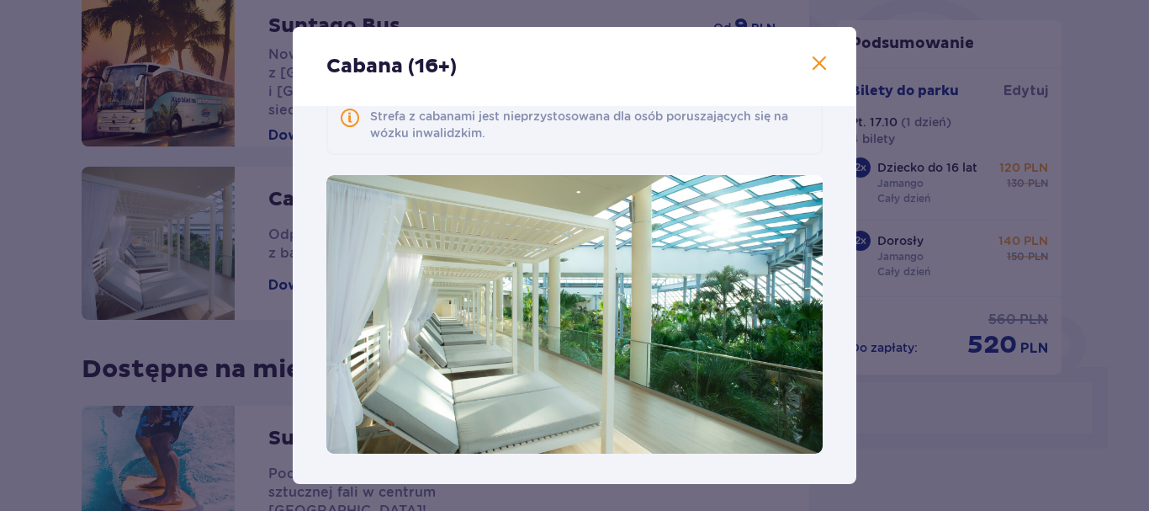
click at [816, 66] on span at bounding box center [819, 64] width 20 height 20
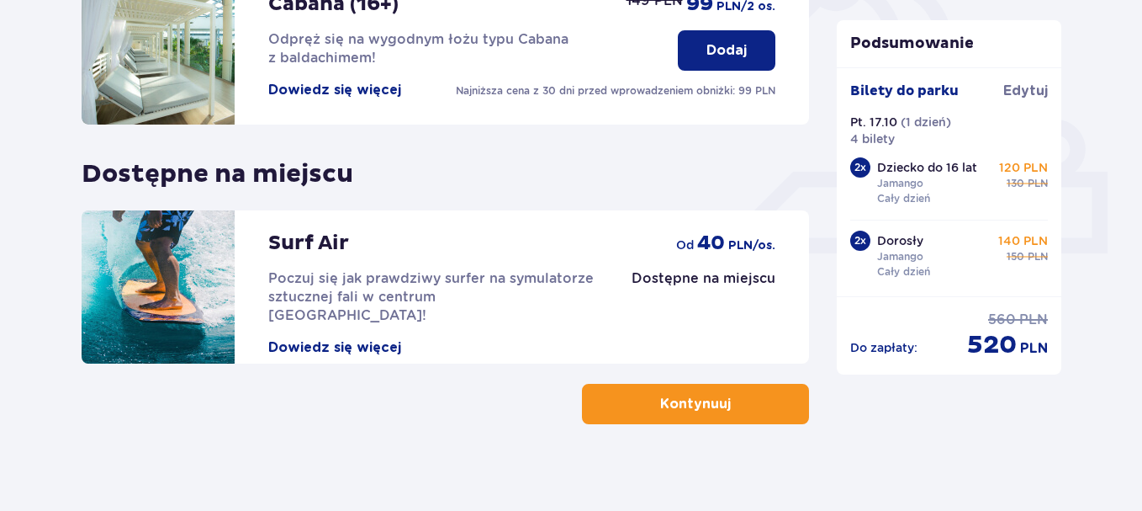
scroll to position [630, 0]
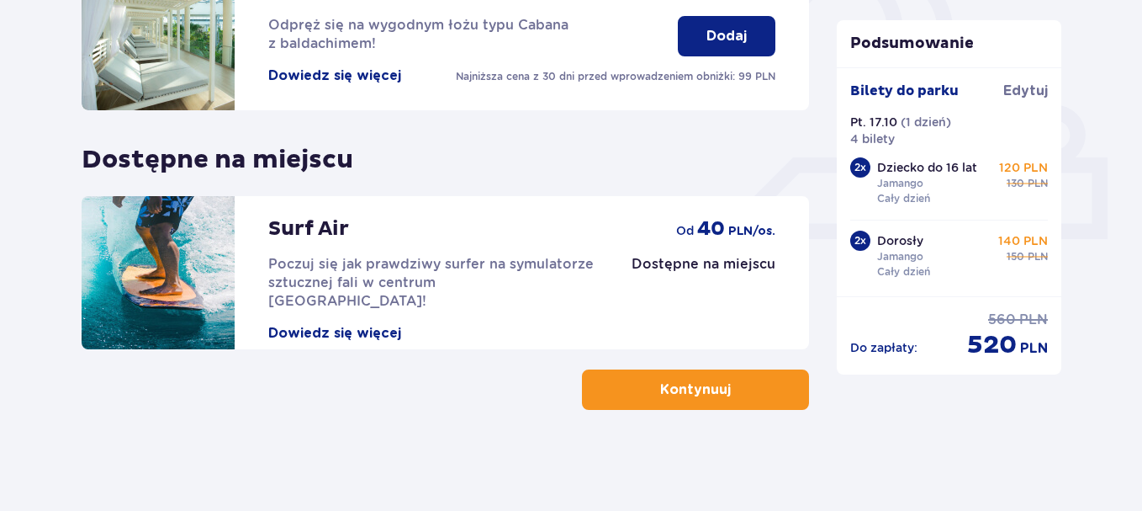
click at [682, 395] on p "Kontynuuj" at bounding box center [695, 389] width 71 height 19
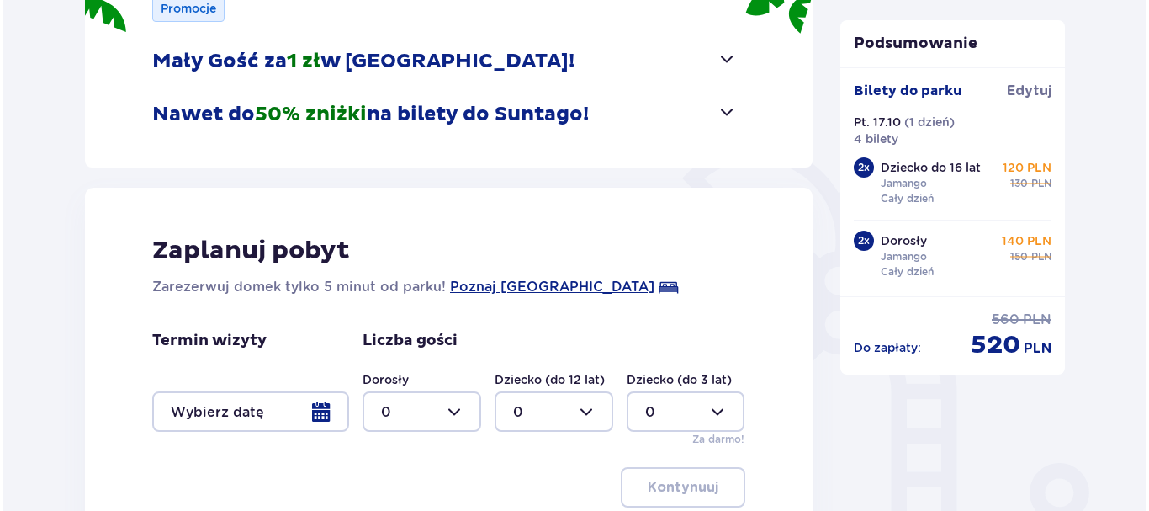
scroll to position [336, 0]
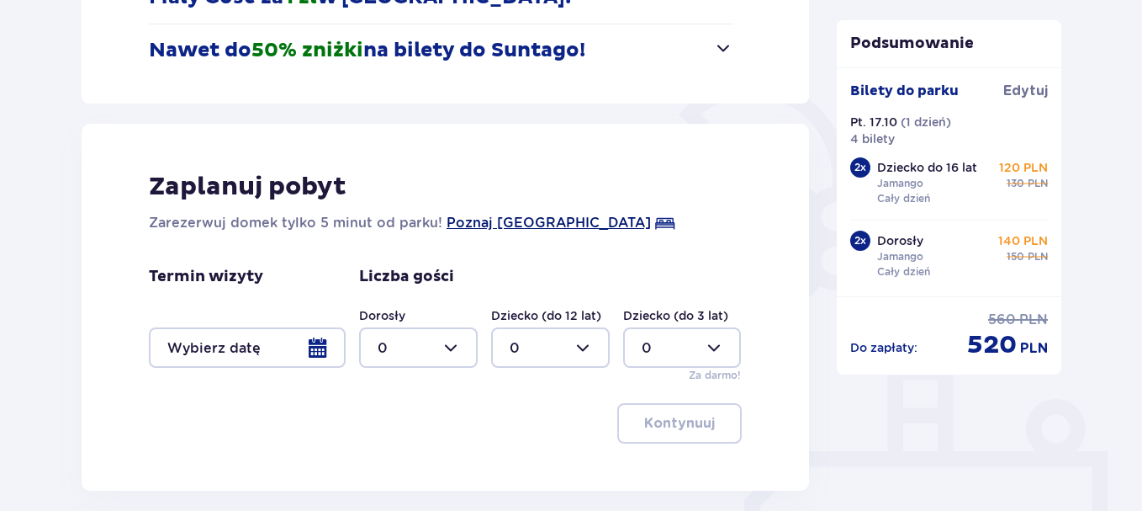
click at [551, 226] on span "Poznaj Suntago Village" at bounding box center [549, 223] width 204 height 20
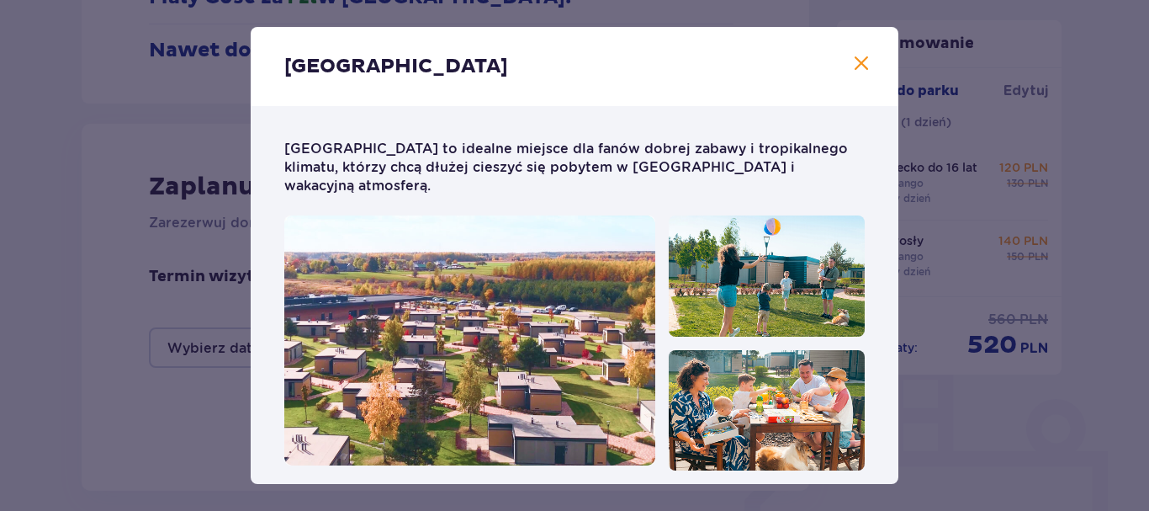
click at [855, 63] on span "Zamknij" at bounding box center [861, 64] width 20 height 20
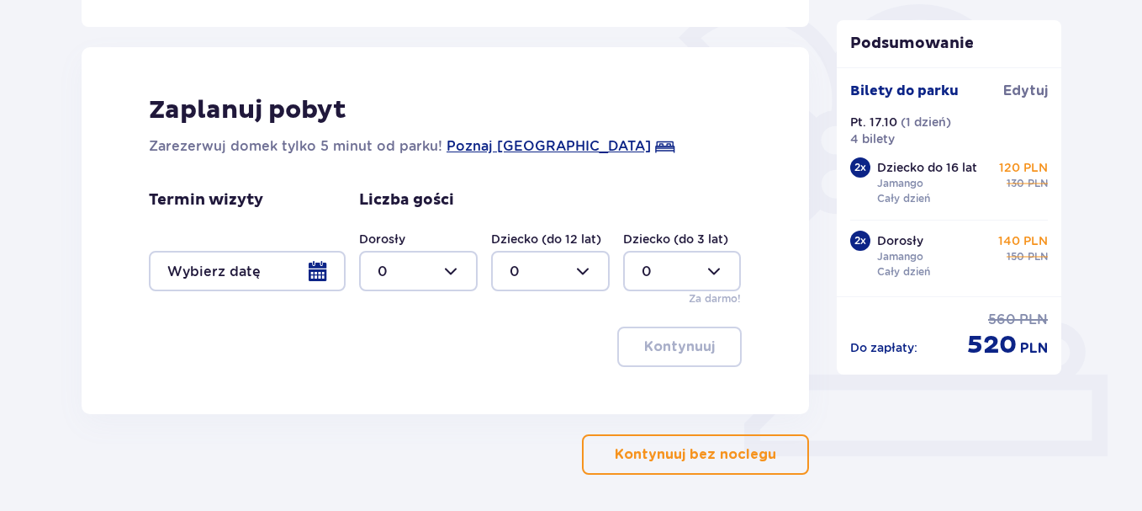
scroll to position [478, 0]
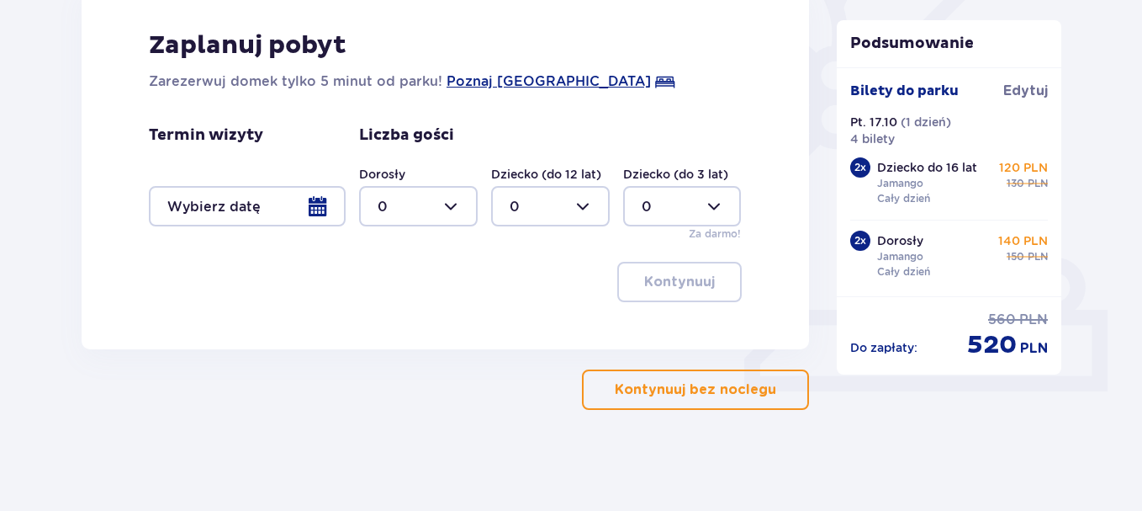
click at [709, 389] on p "Kontynuuj bez noclegu" at bounding box center [696, 389] width 162 height 19
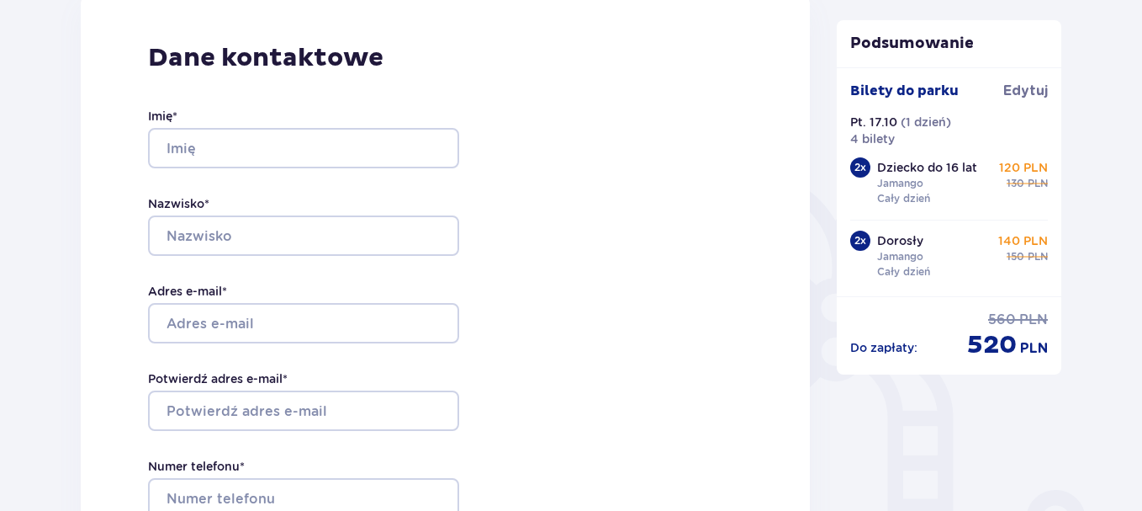
scroll to position [252, 0]
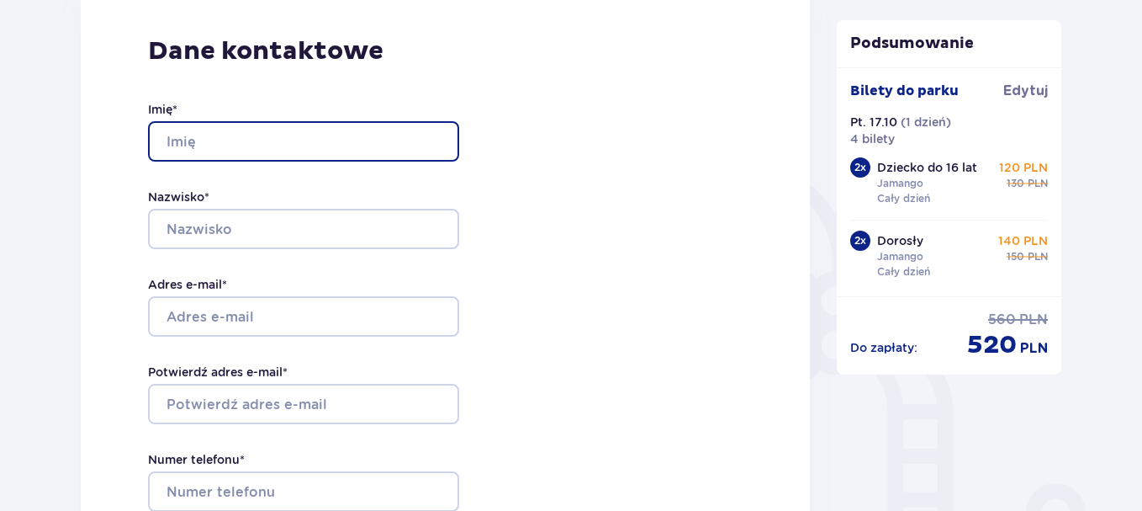
click at [297, 139] on input "Imię *" at bounding box center [303, 141] width 311 height 40
type input "Pawel"
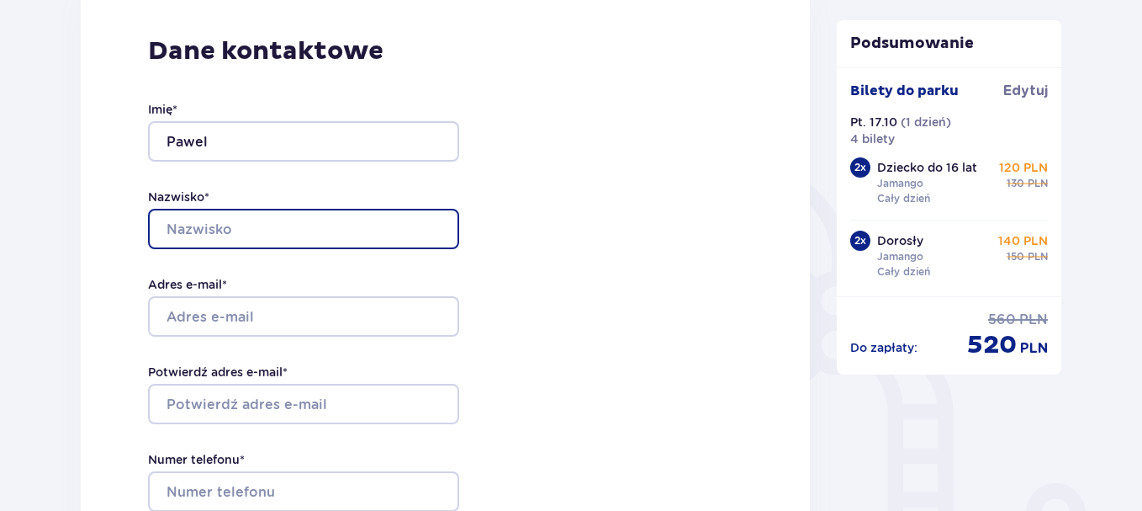
type input "Weber"
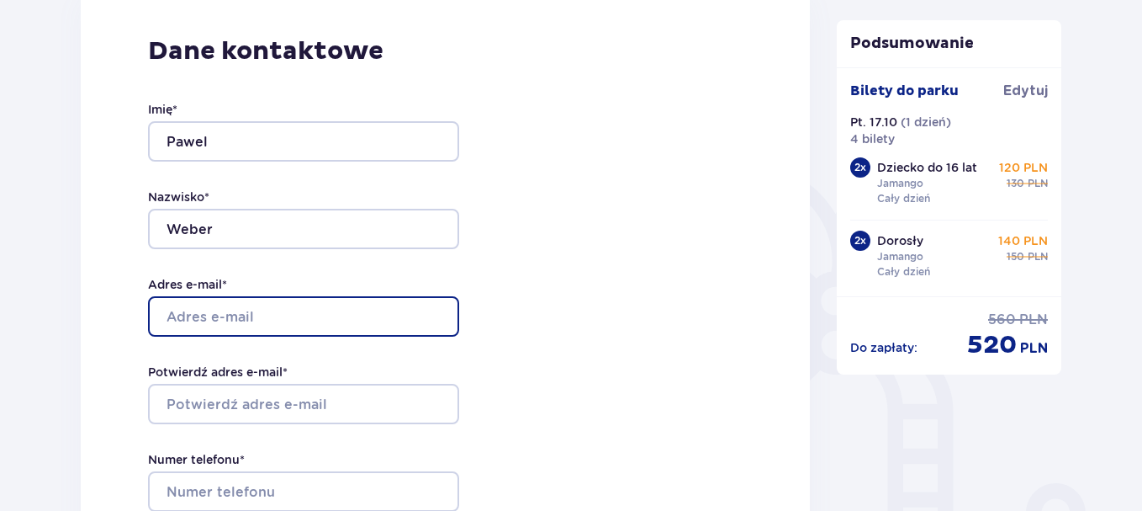
type input "energon@op.pl"
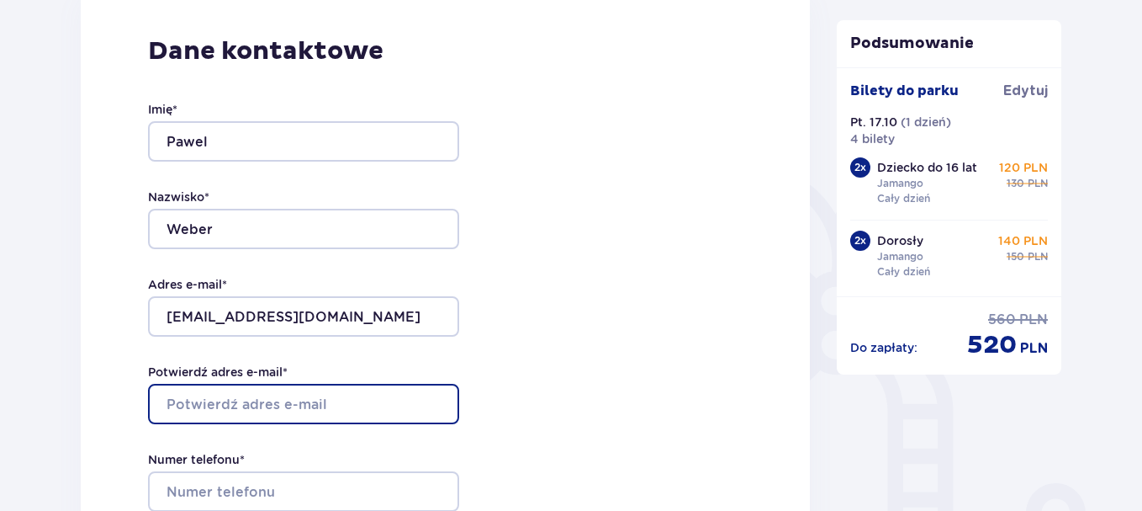
type input "energon@op.pl"
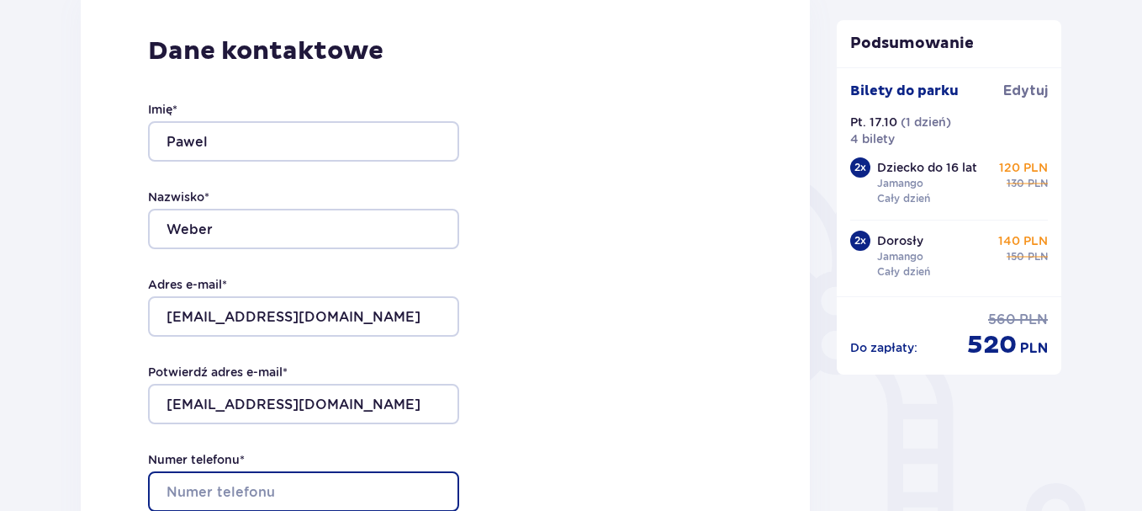
type input "690416710"
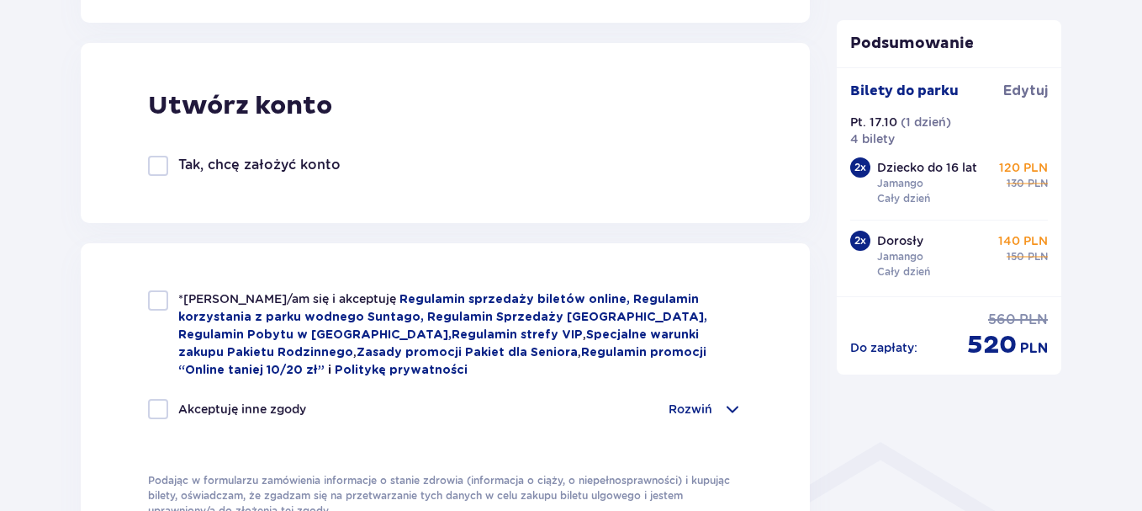
scroll to position [925, 0]
click at [150, 162] on div at bounding box center [158, 165] width 20 height 20
checkbox input "true"
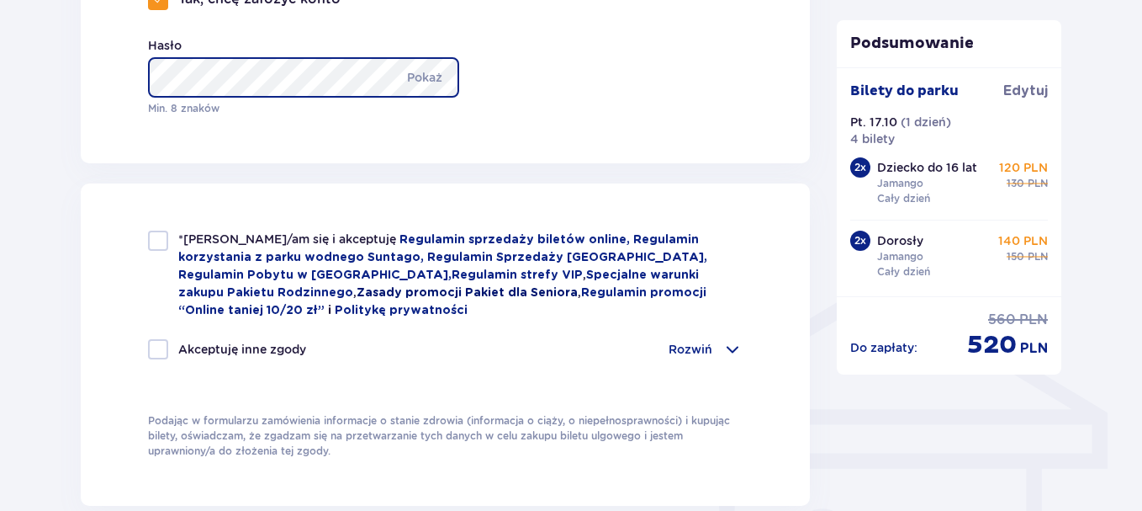
scroll to position [1094, 0]
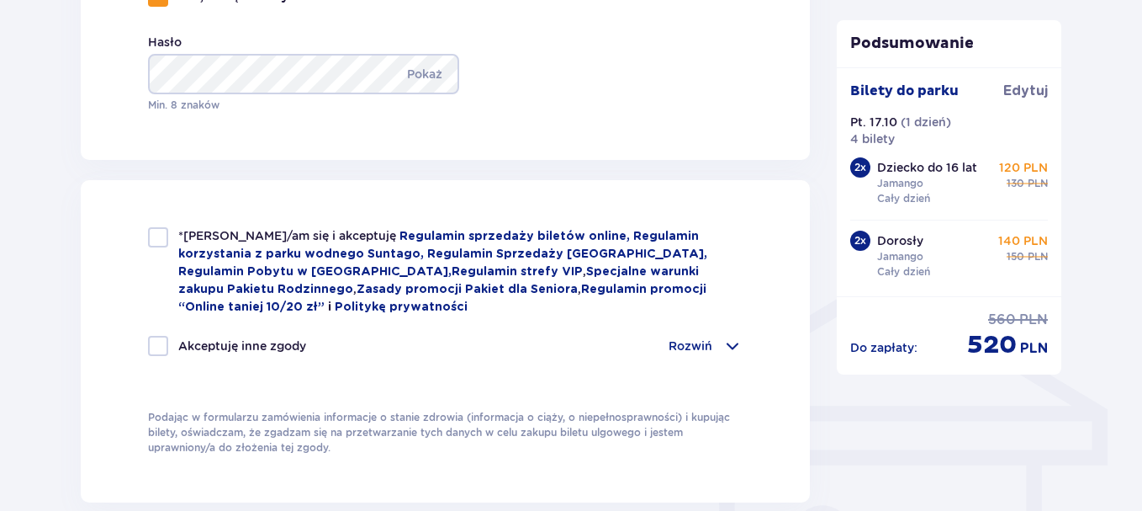
click at [157, 236] on div at bounding box center [158, 237] width 20 height 20
checkbox input "true"
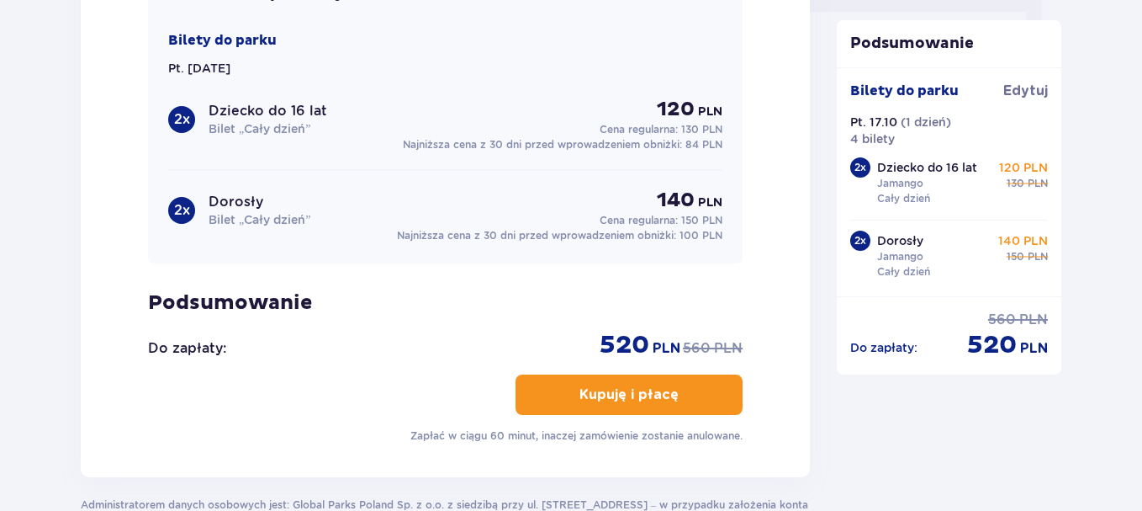
scroll to position [1851, 0]
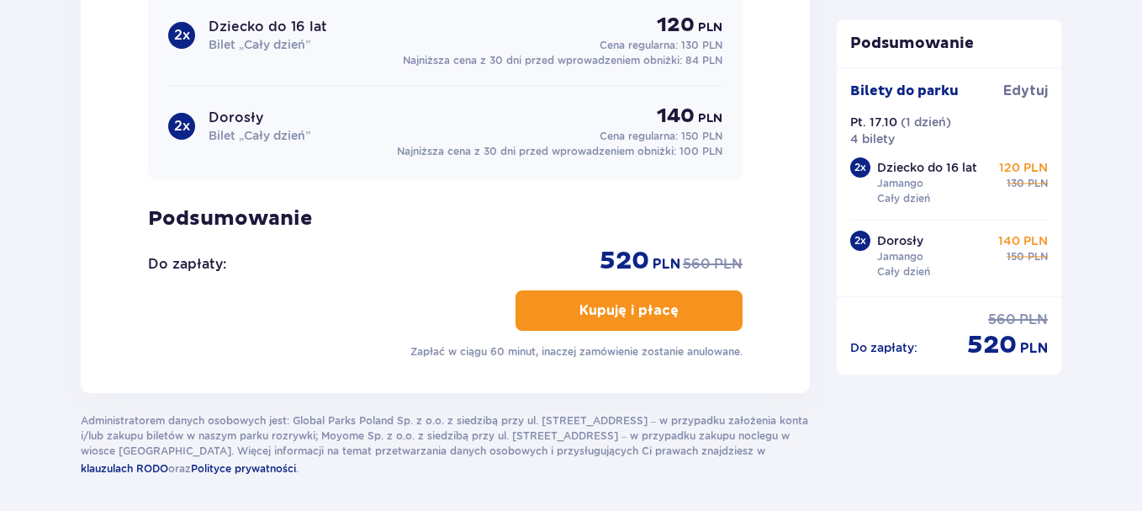
click at [645, 313] on p "Kupuję i płacę" at bounding box center [629, 310] width 99 height 19
